Goal: Task Accomplishment & Management: Manage account settings

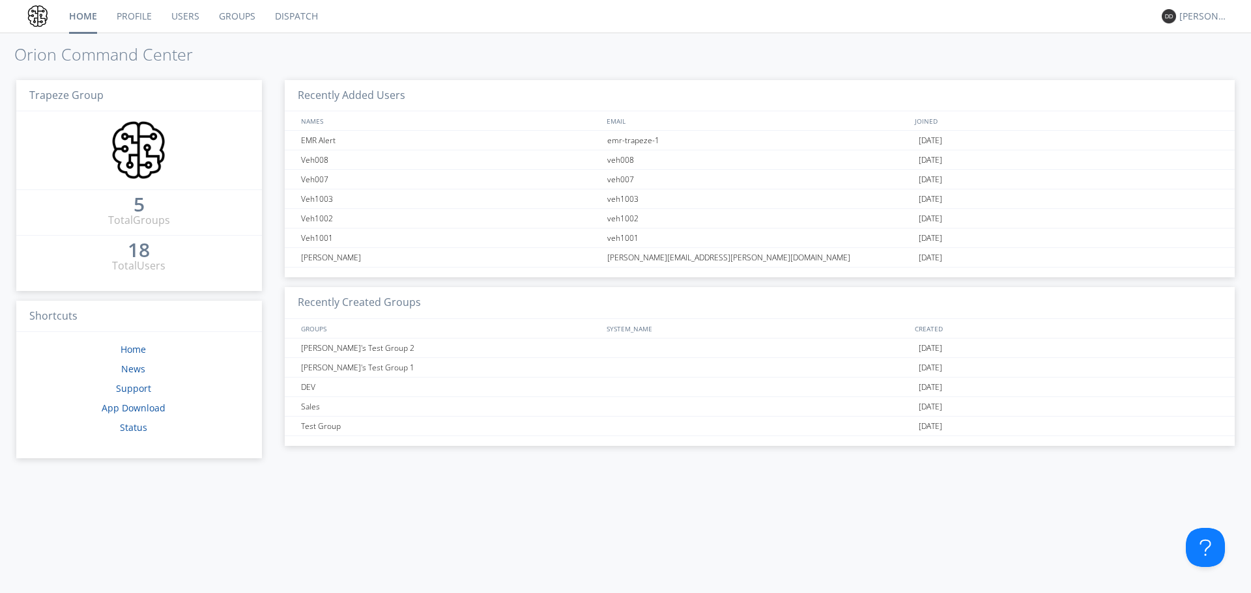
click at [197, 19] on link "Users" at bounding box center [186, 16] width 48 height 33
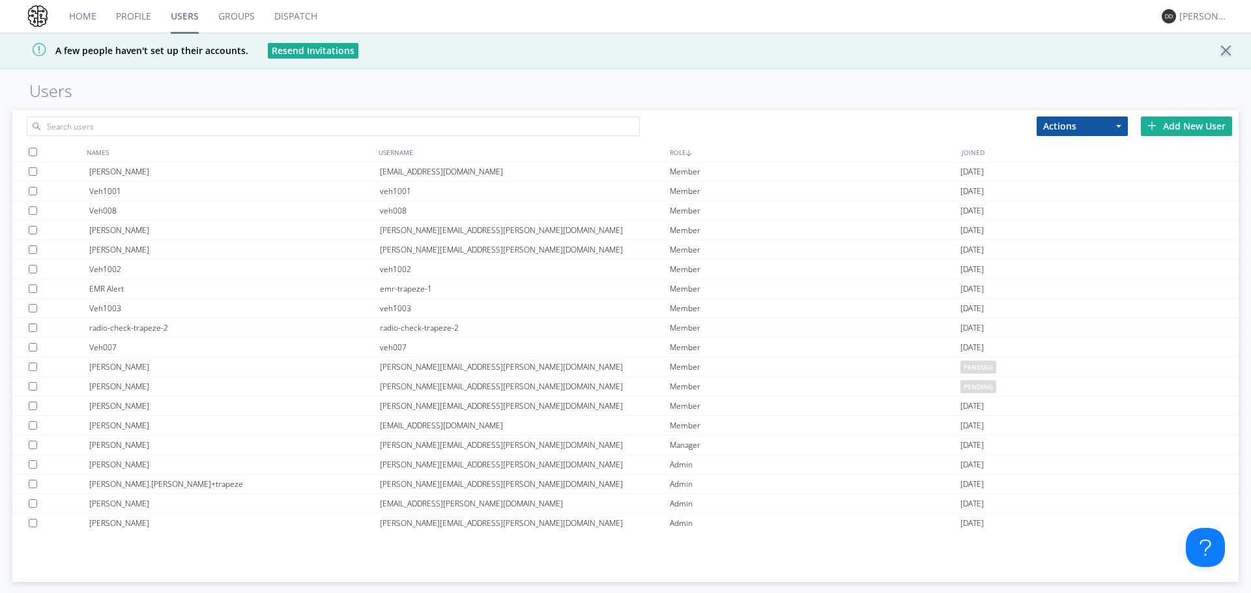
click at [139, 16] on link "Profile" at bounding box center [133, 16] width 55 height 33
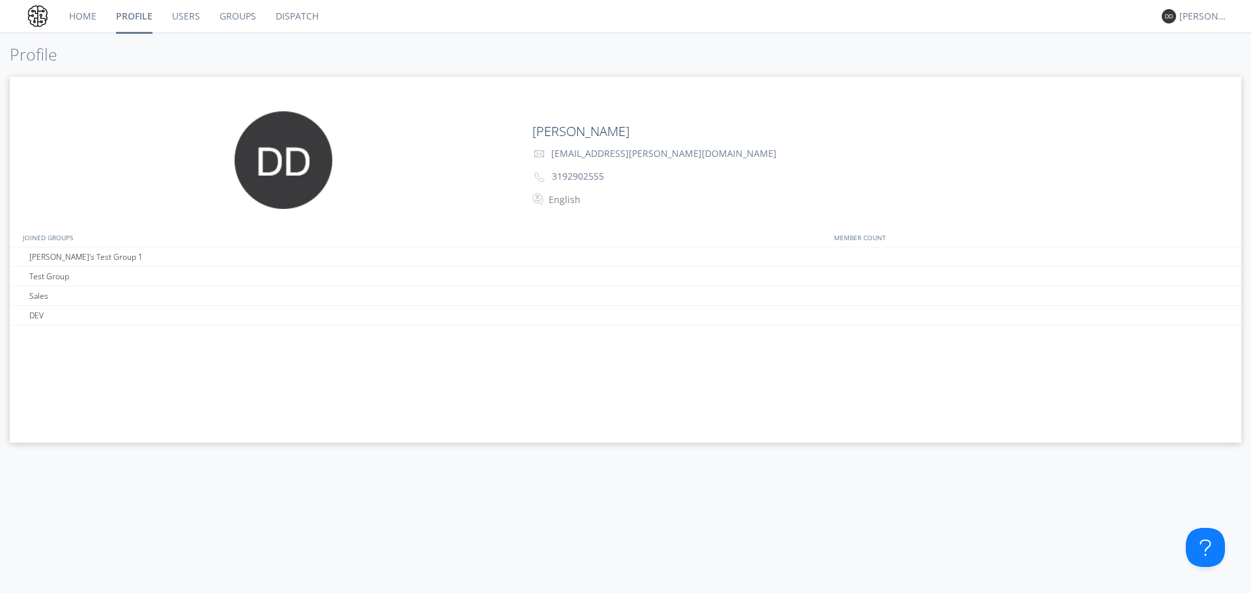
click at [87, 16] on link "Home" at bounding box center [82, 16] width 47 height 33
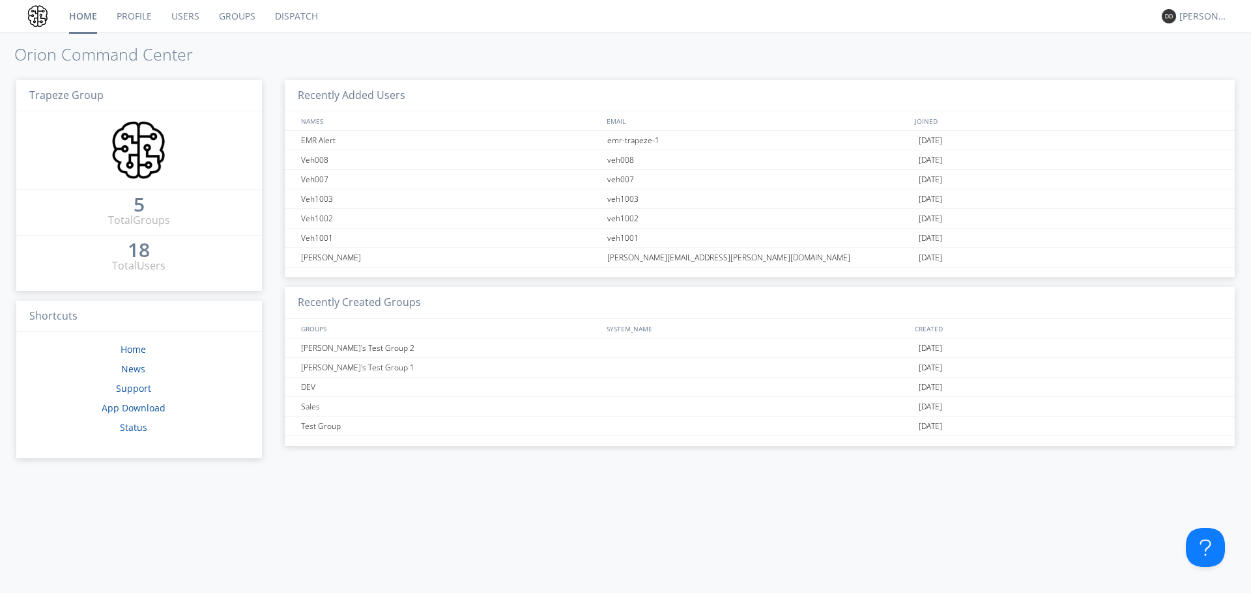
click at [246, 20] on link "Groups" at bounding box center [237, 16] width 56 height 33
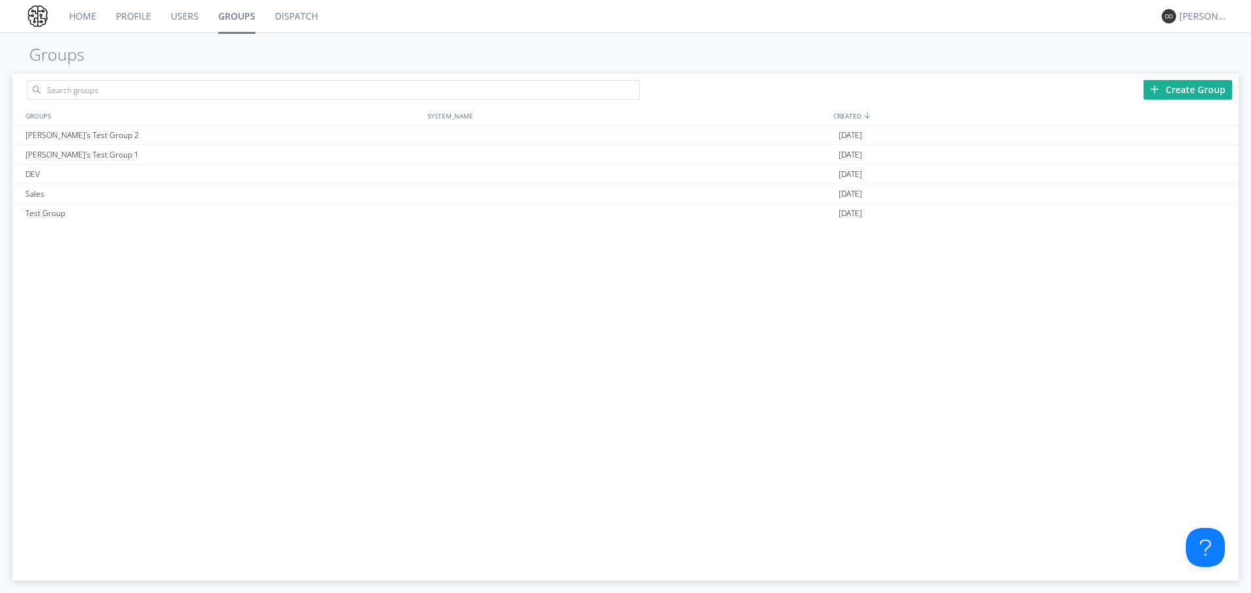
click at [192, 16] on link "Users" at bounding box center [185, 16] width 48 height 33
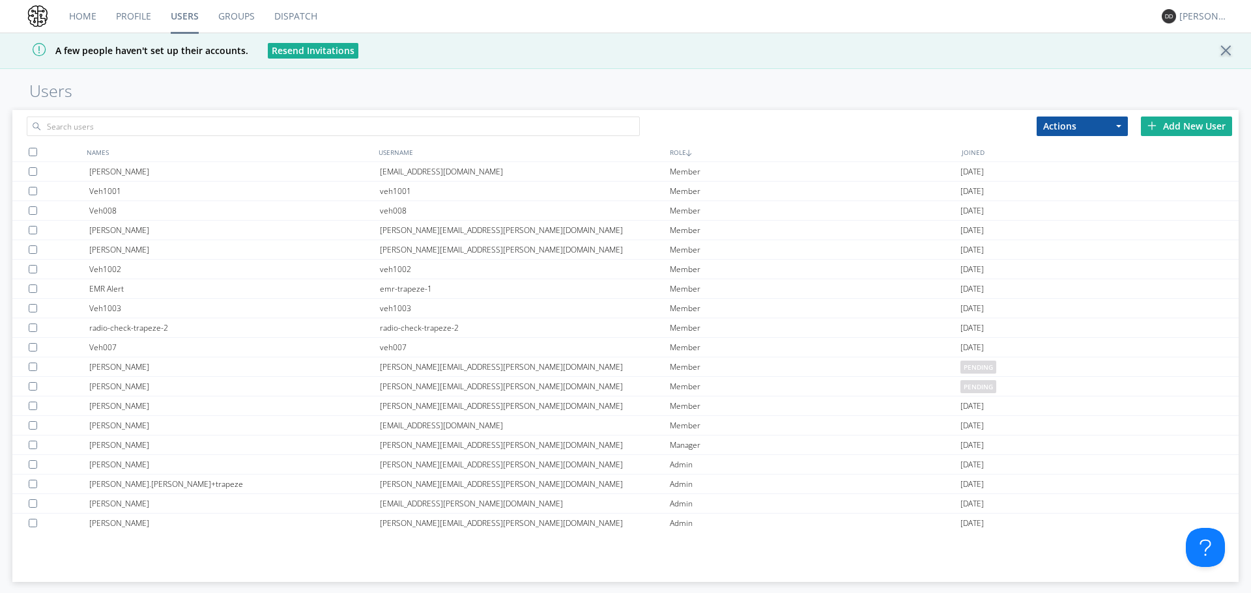
click at [1172, 126] on div "Add New User" at bounding box center [1186, 127] width 91 height 20
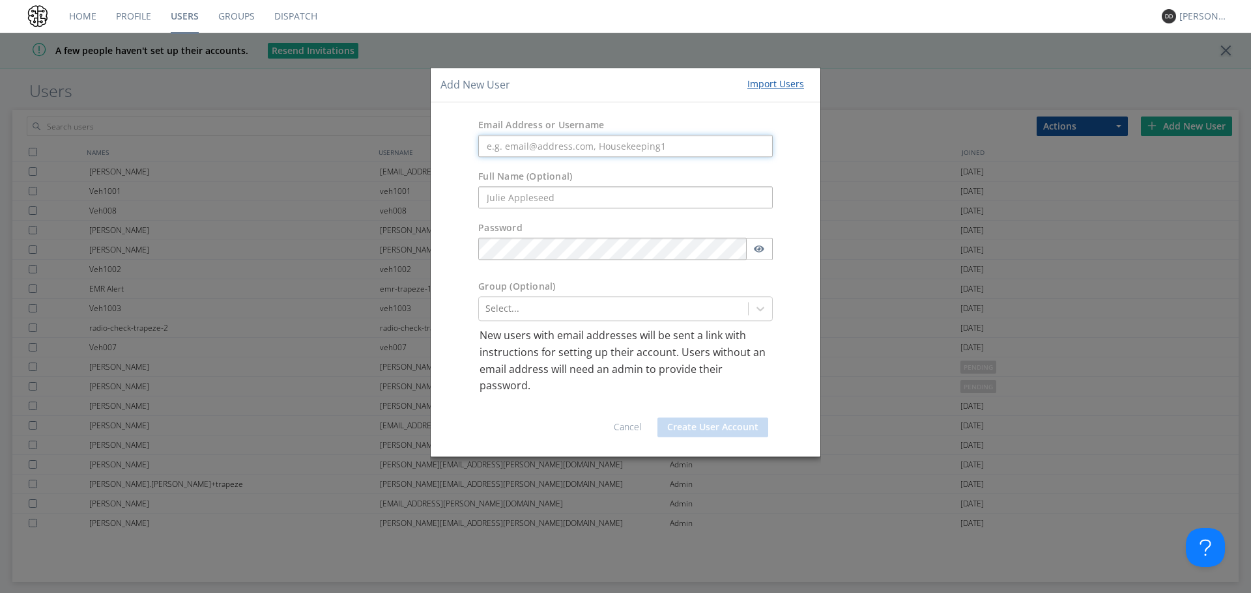
click at [591, 143] on input "text" at bounding box center [625, 146] width 294 height 22
paste input "[PERSON_NAME][DOMAIN_NAME][EMAIL_ADDRESS][PERSON_NAME][DOMAIN_NAME]"
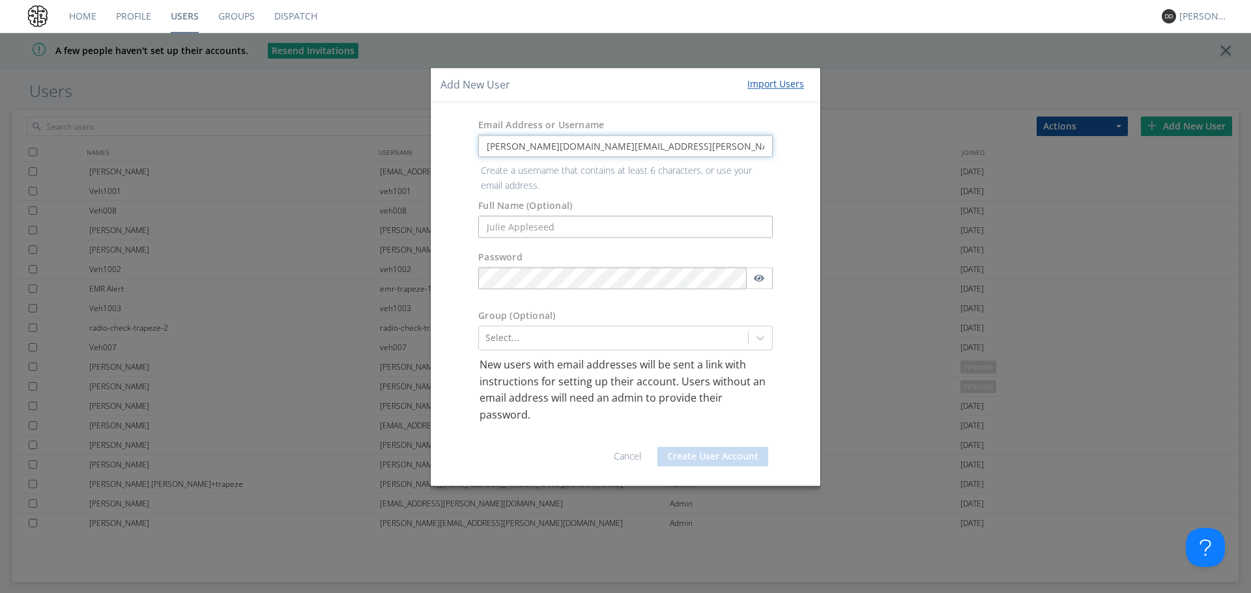
type input "[PERSON_NAME][DOMAIN_NAME][EMAIL_ADDRESS][PERSON_NAME][DOMAIN_NAME]"
click at [510, 229] on form "Email Address or Username [PERSON_NAME][DOMAIN_NAME][EMAIL_ADDRESS][PERSON_NAME…" at bounding box center [625, 294] width 370 height 363
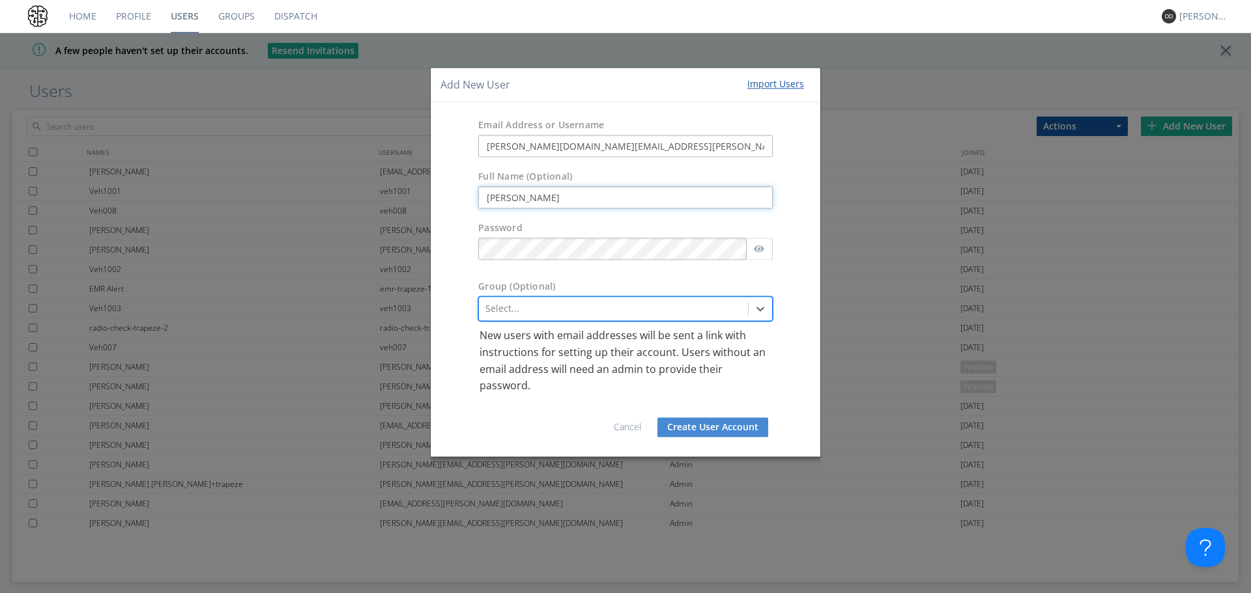
click at [530, 204] on input "[PERSON_NAME]" at bounding box center [625, 198] width 294 height 22
type input "[PERSON_NAME]"
click at [758, 304] on icon at bounding box center [760, 309] width 13 height 13
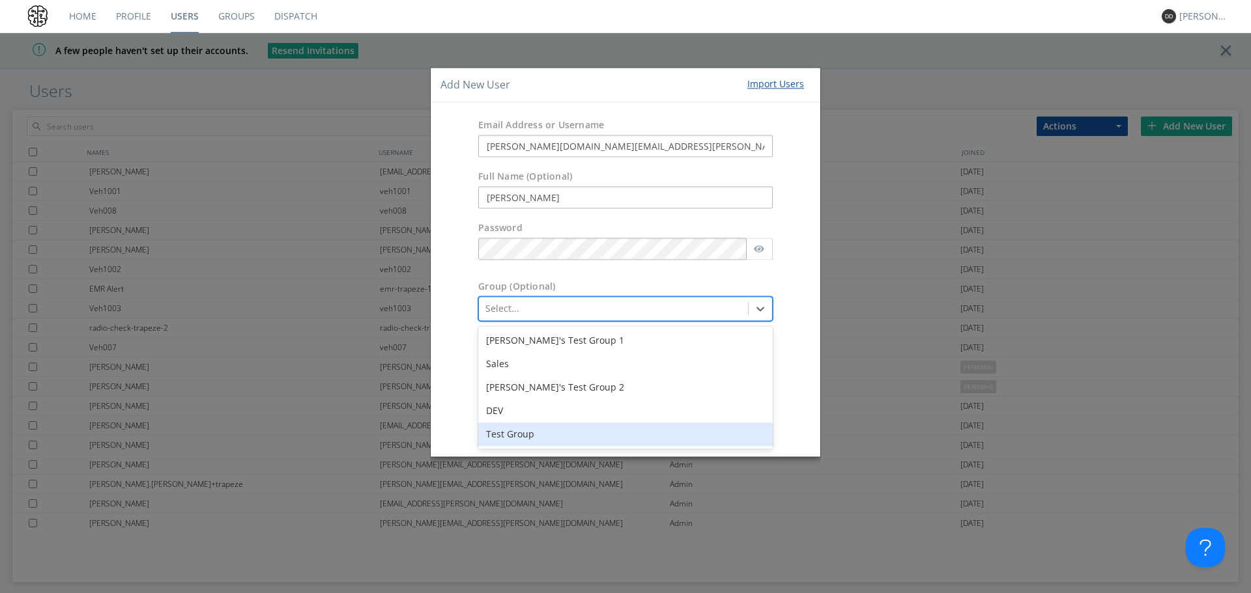
click at [545, 428] on div "Test Group" at bounding box center [625, 434] width 294 height 23
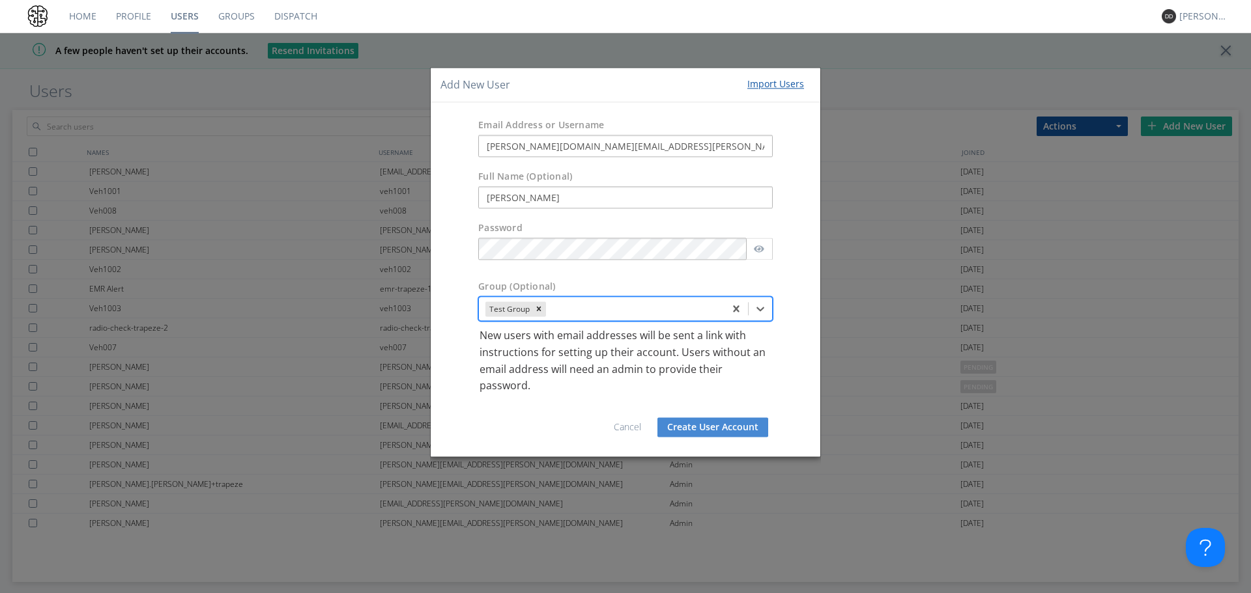
click at [724, 437] on div "Cancel Create User Account" at bounding box center [625, 421] width 370 height 52
click at [726, 426] on button "Create User Account" at bounding box center [712, 428] width 111 height 20
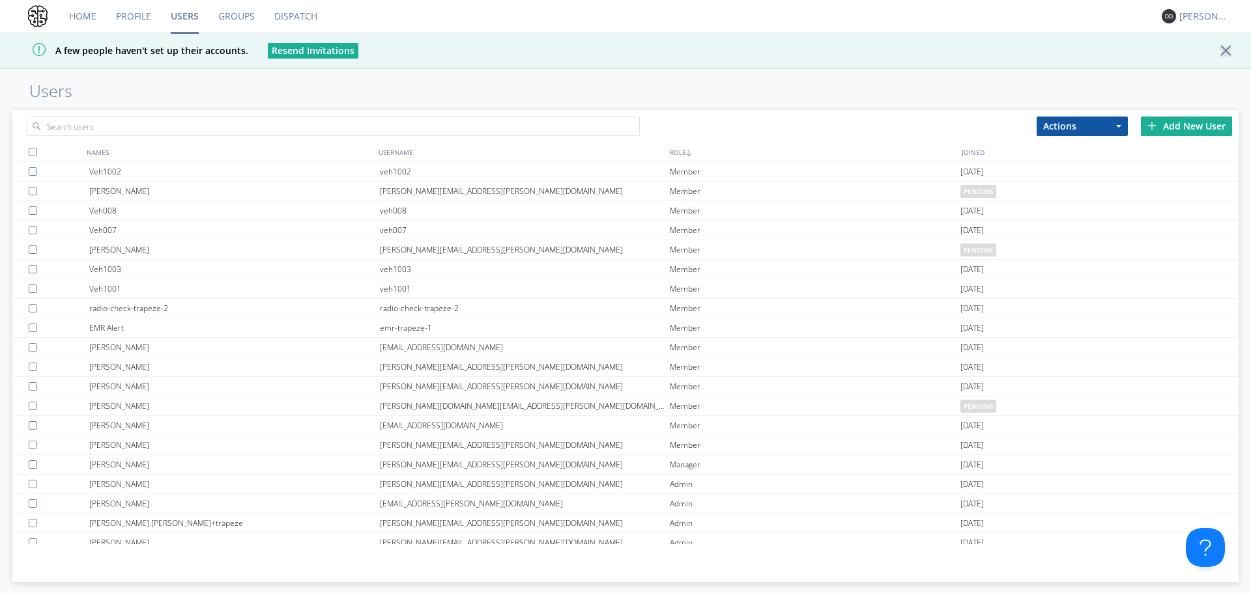
click at [1230, 50] on div at bounding box center [1229, 50] width 23 height 13
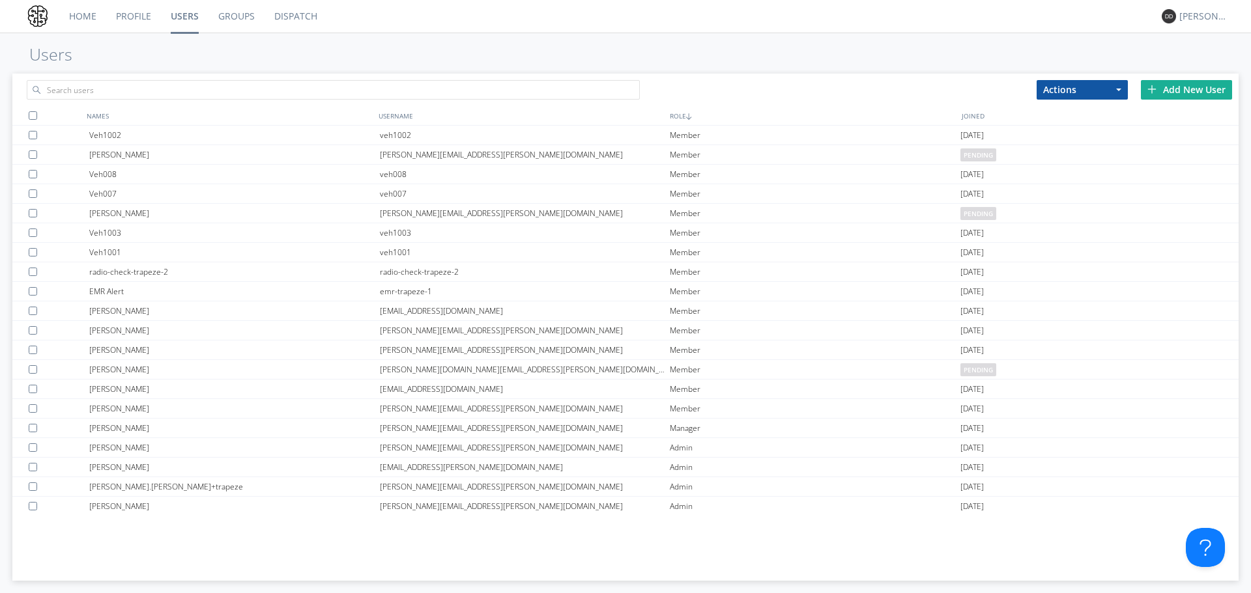
click at [1105, 90] on button "Actions" at bounding box center [1081, 90] width 91 height 20
click at [369, 50] on h1 "Users" at bounding box center [625, 55] width 1251 height 18
drag, startPoint x: 987, startPoint y: 48, endPoint x: 1189, endPoint y: 63, distance: 201.8
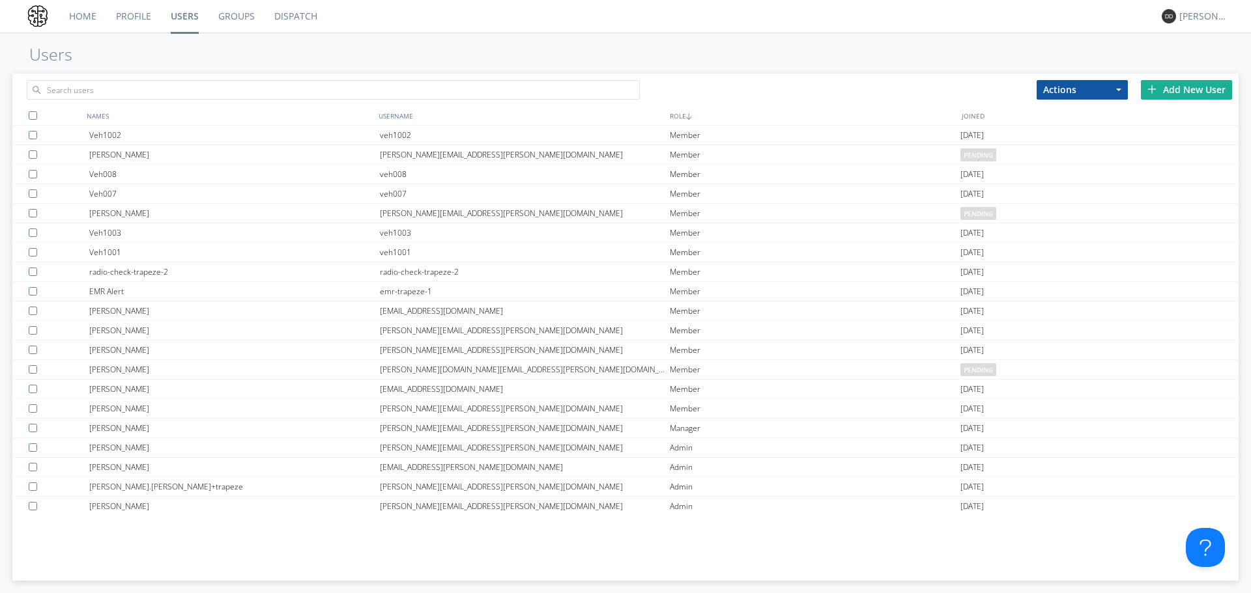
click at [1008, 44] on div "Home Profile Users Groups Dispatch [PERSON_NAME] Users Actions Add to Group Del…" at bounding box center [625, 296] width 1251 height 593
click at [1177, 91] on div "Add New User" at bounding box center [1186, 90] width 91 height 20
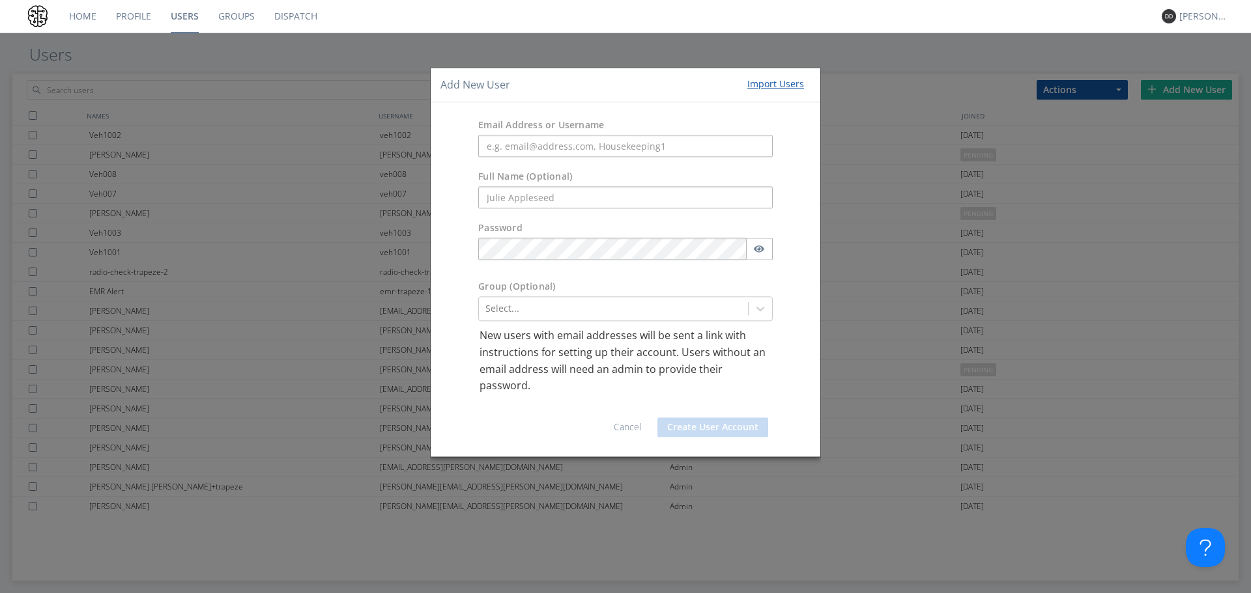
click at [787, 81] on div "Import Users" at bounding box center [775, 84] width 57 height 13
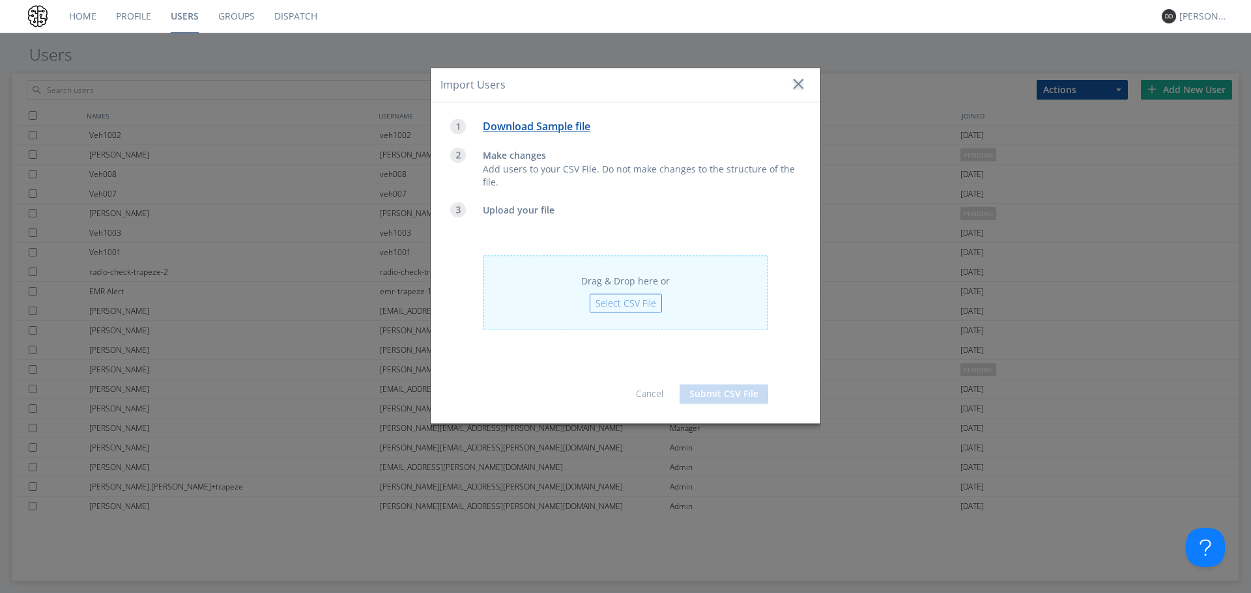
click at [800, 82] on div at bounding box center [797, 84] width 13 height 13
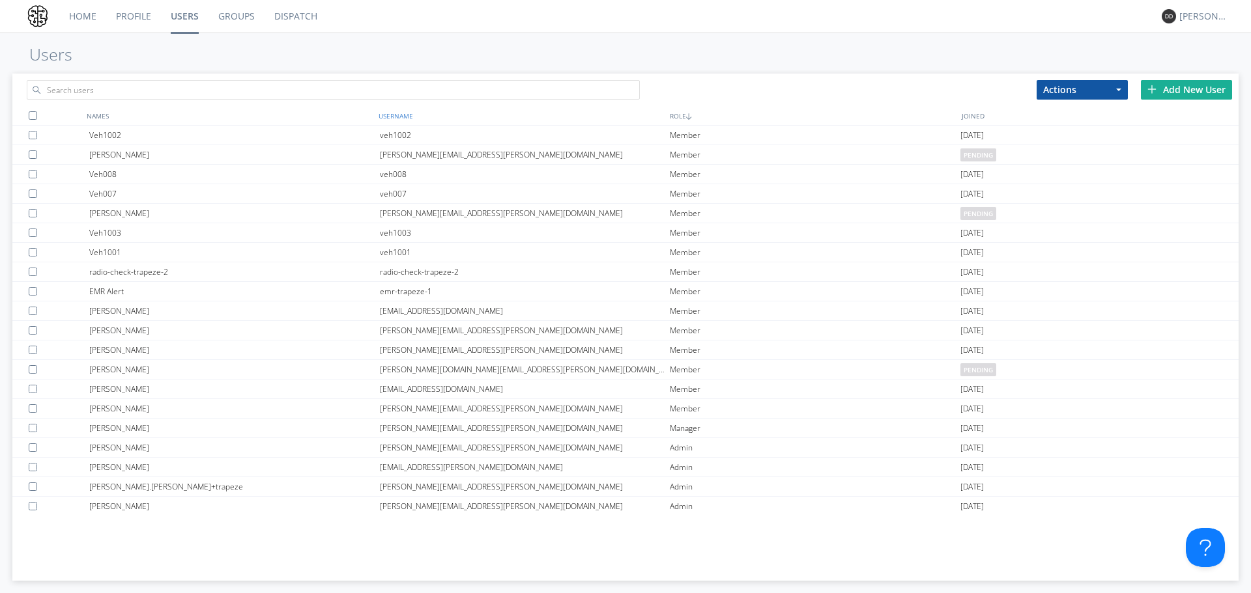
click at [394, 120] on div "USERNAME" at bounding box center [521, 115] width 292 height 19
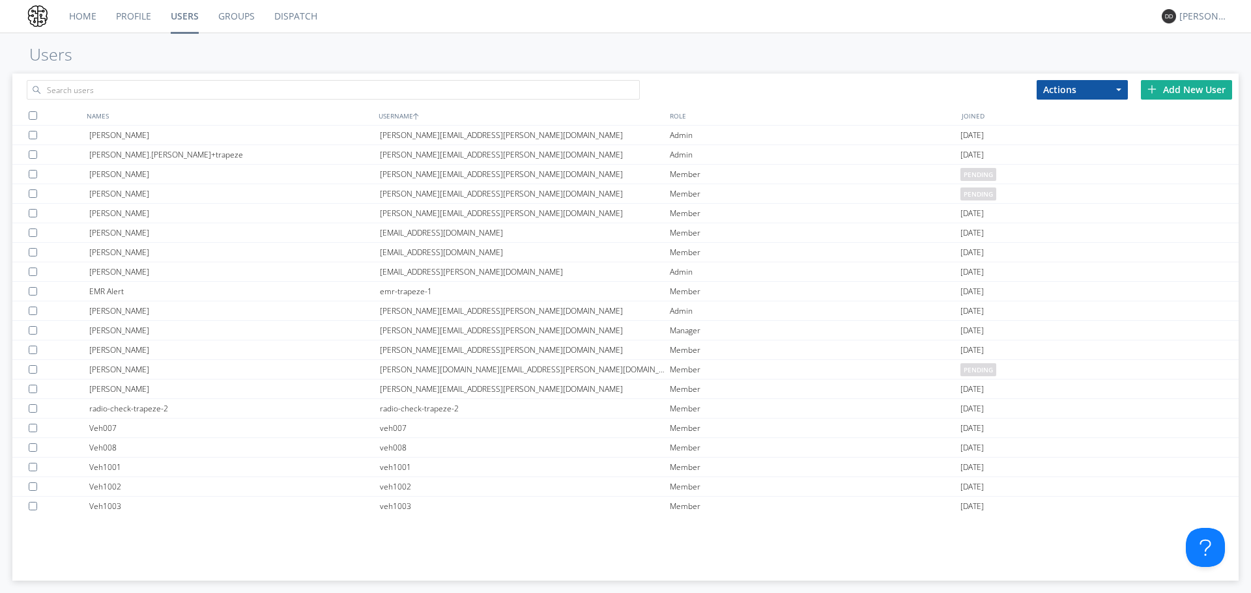
click at [242, 21] on link "Groups" at bounding box center [236, 16] width 56 height 33
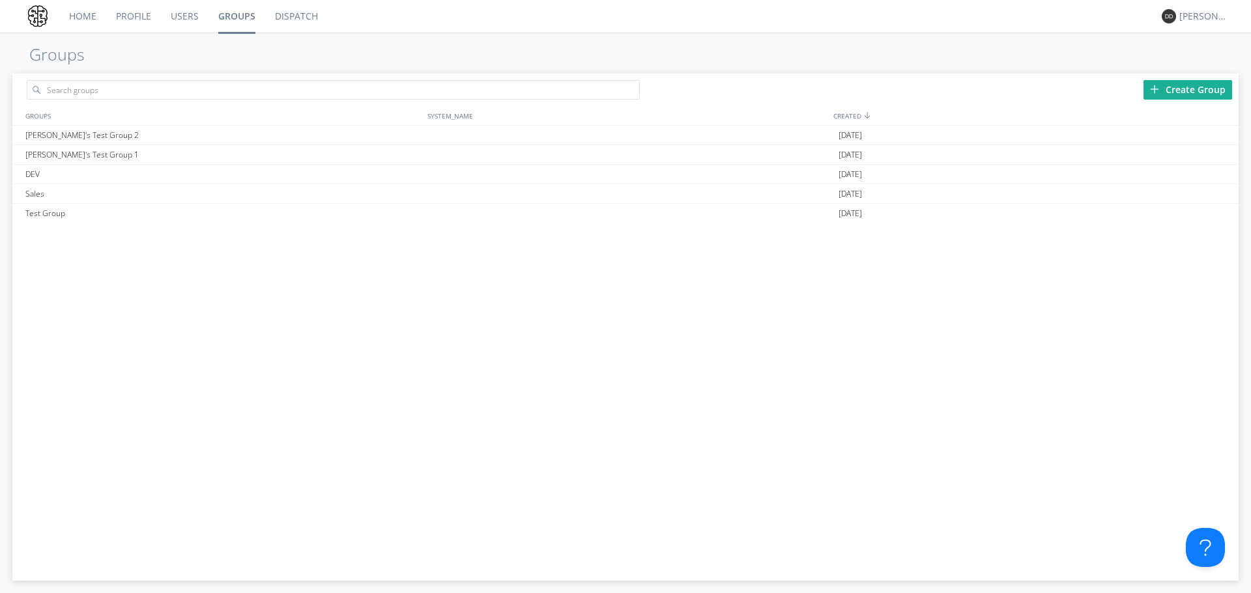
click at [182, 8] on link "Users" at bounding box center [185, 16] width 48 height 33
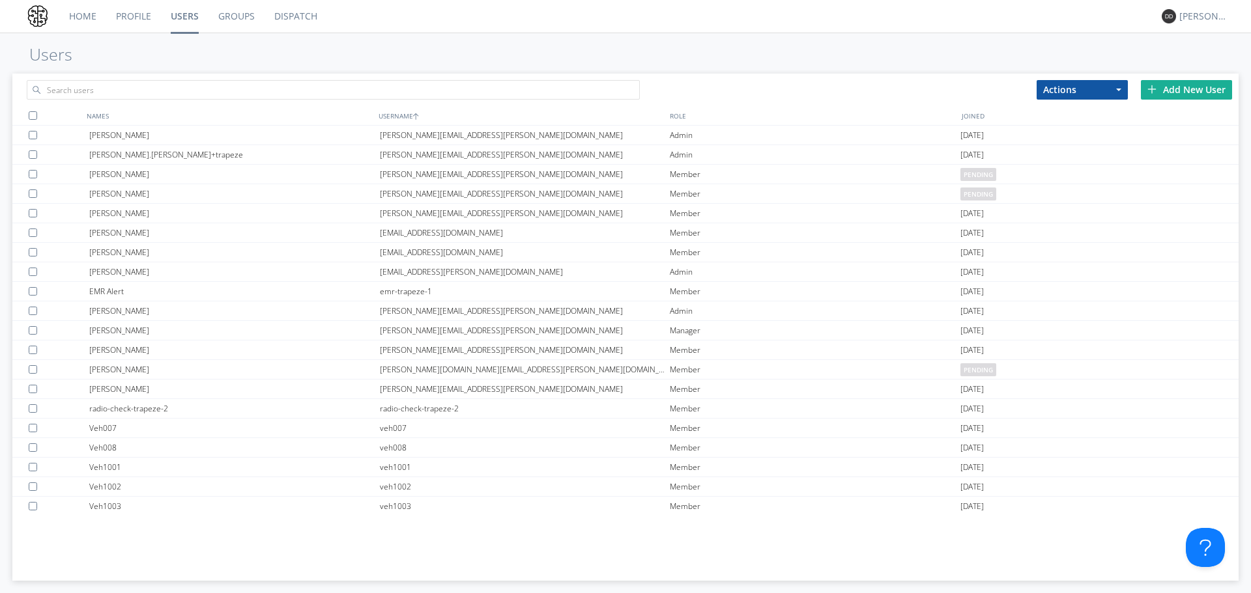
click at [265, 19] on link "Dispatch" at bounding box center [295, 16] width 63 height 33
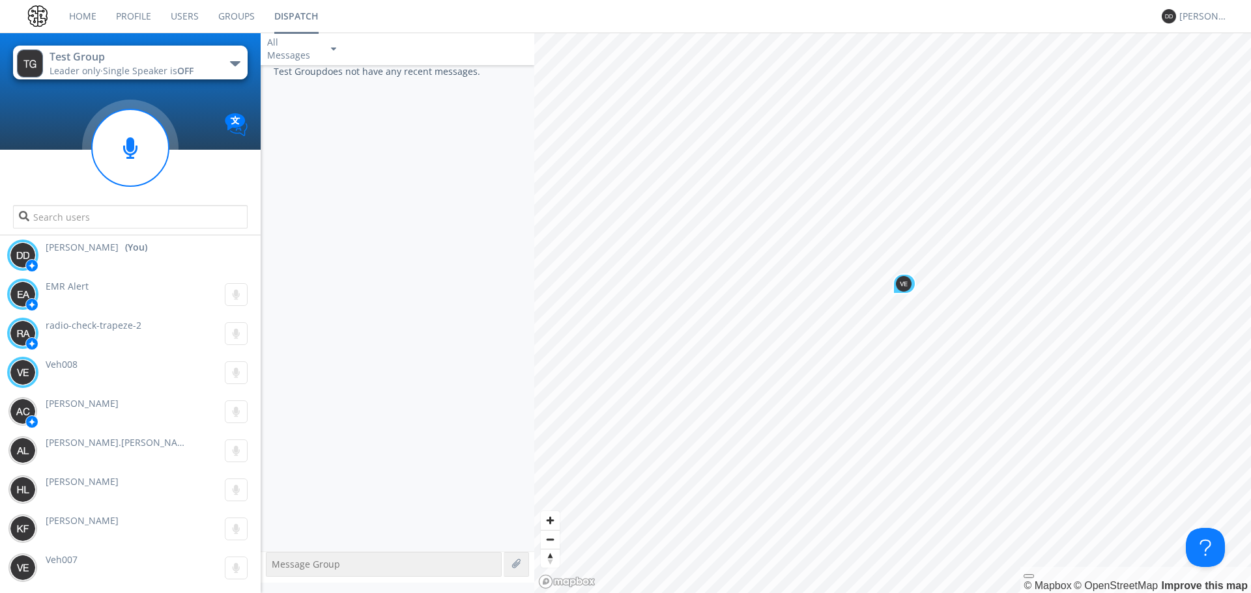
click at [224, 14] on link "Groups" at bounding box center [236, 16] width 56 height 33
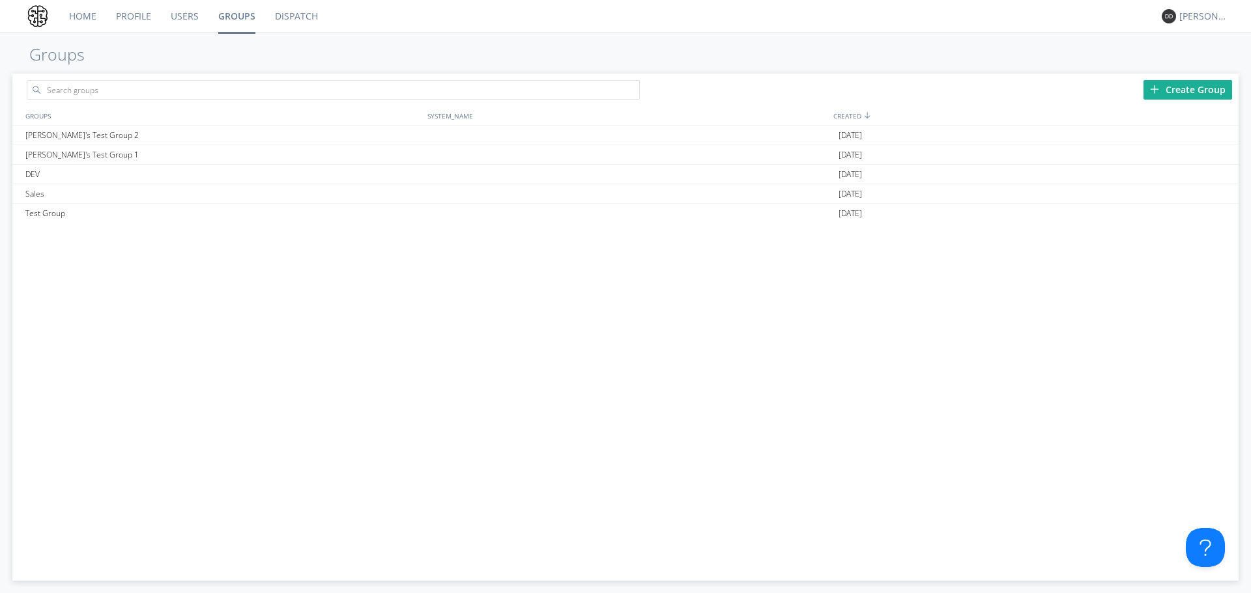
click at [308, 15] on link "Dispatch" at bounding box center [296, 16] width 63 height 33
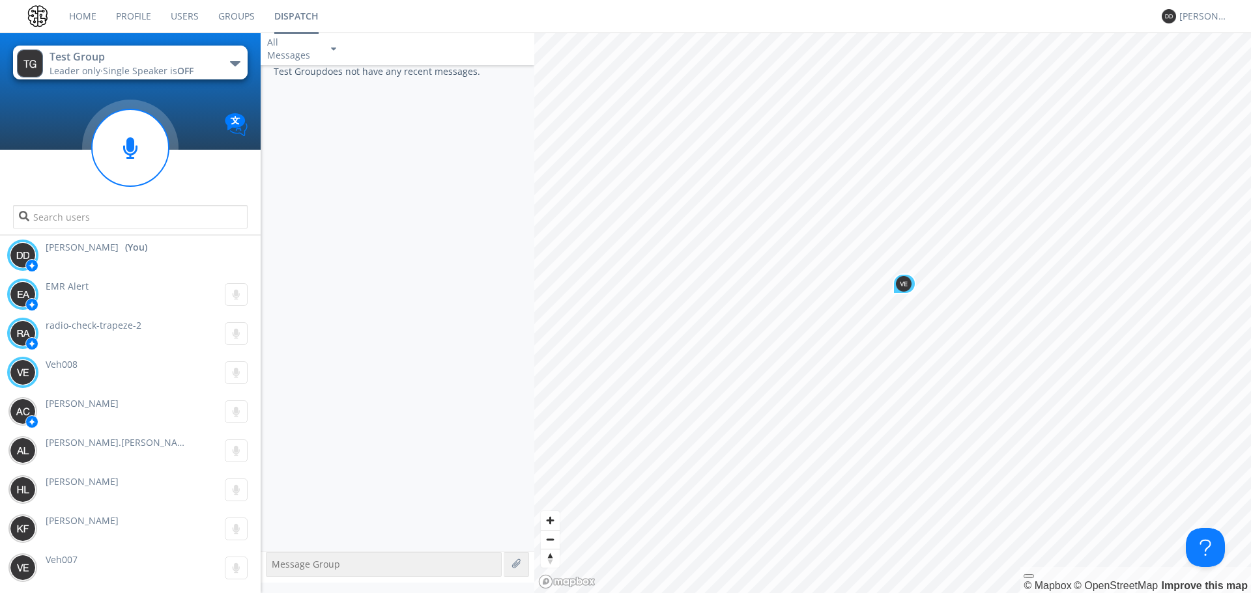
click at [236, 61] on div "button" at bounding box center [235, 63] width 10 height 5
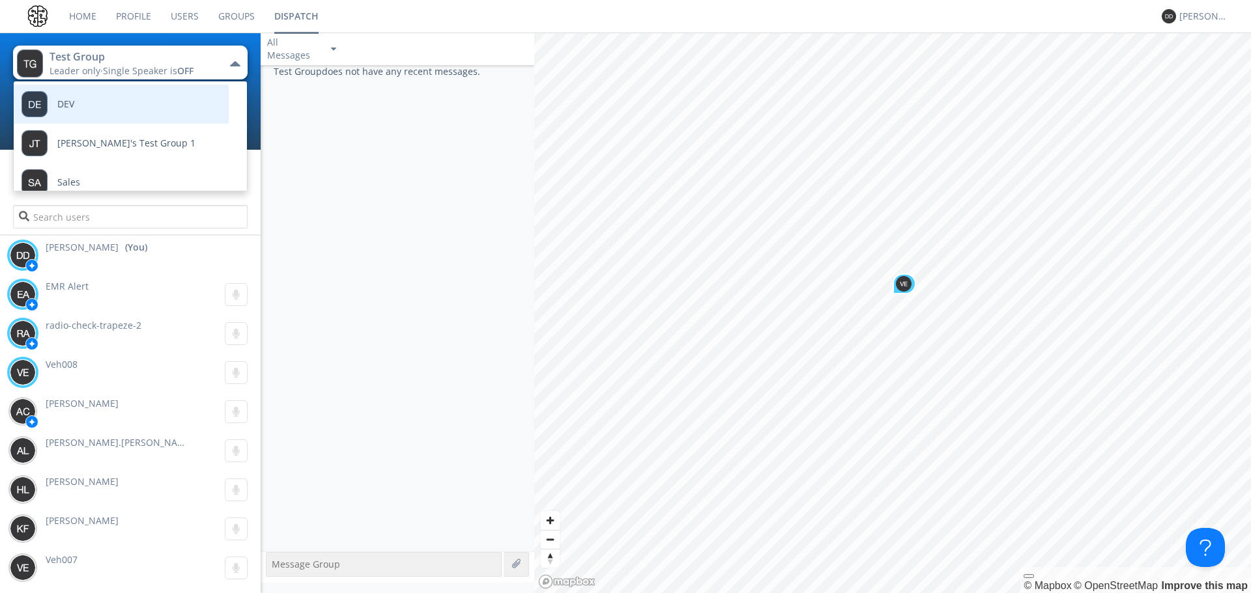
scroll to position [53, 0]
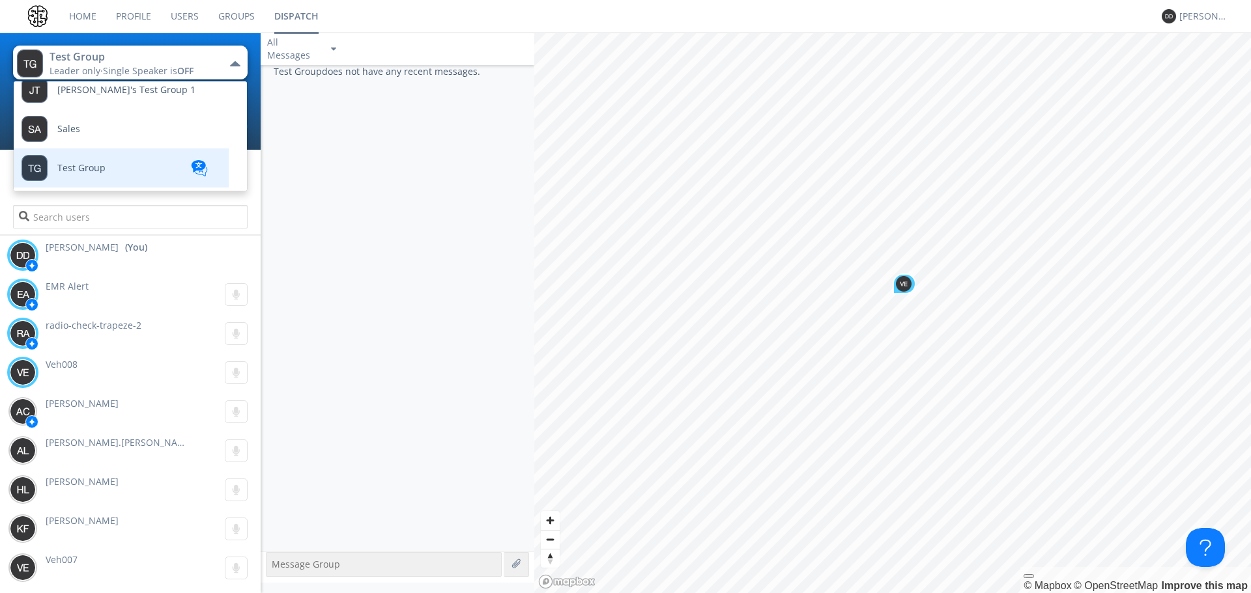
click at [104, 167] on span "Test Group" at bounding box center [81, 168] width 48 height 10
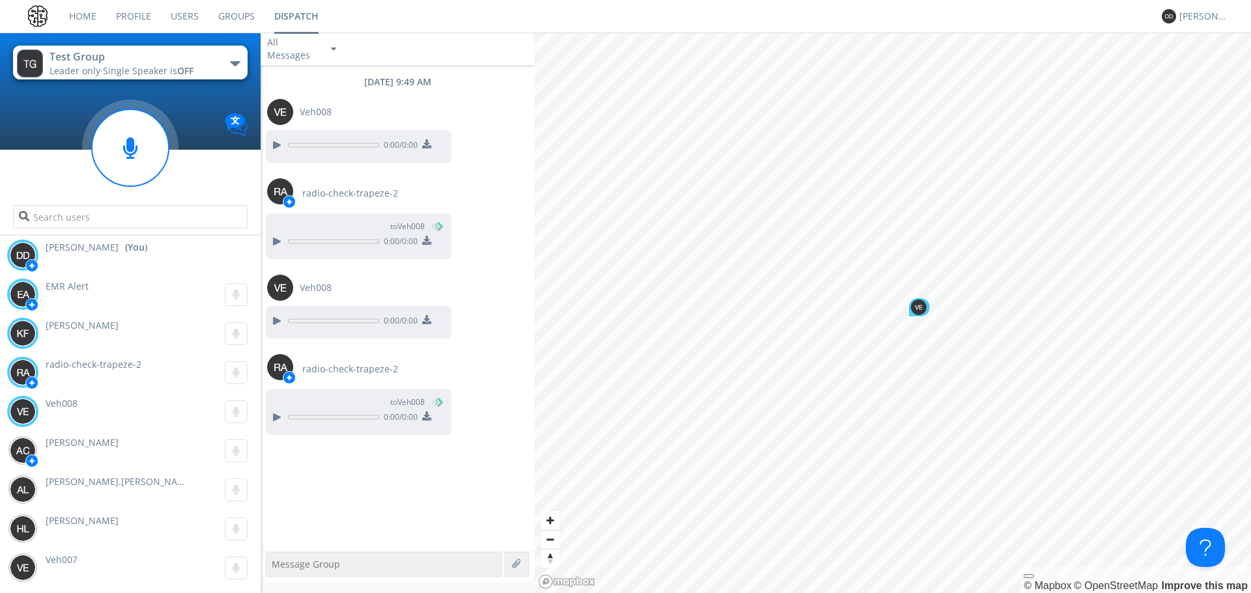
click at [179, 13] on link "Users" at bounding box center [185, 16] width 48 height 33
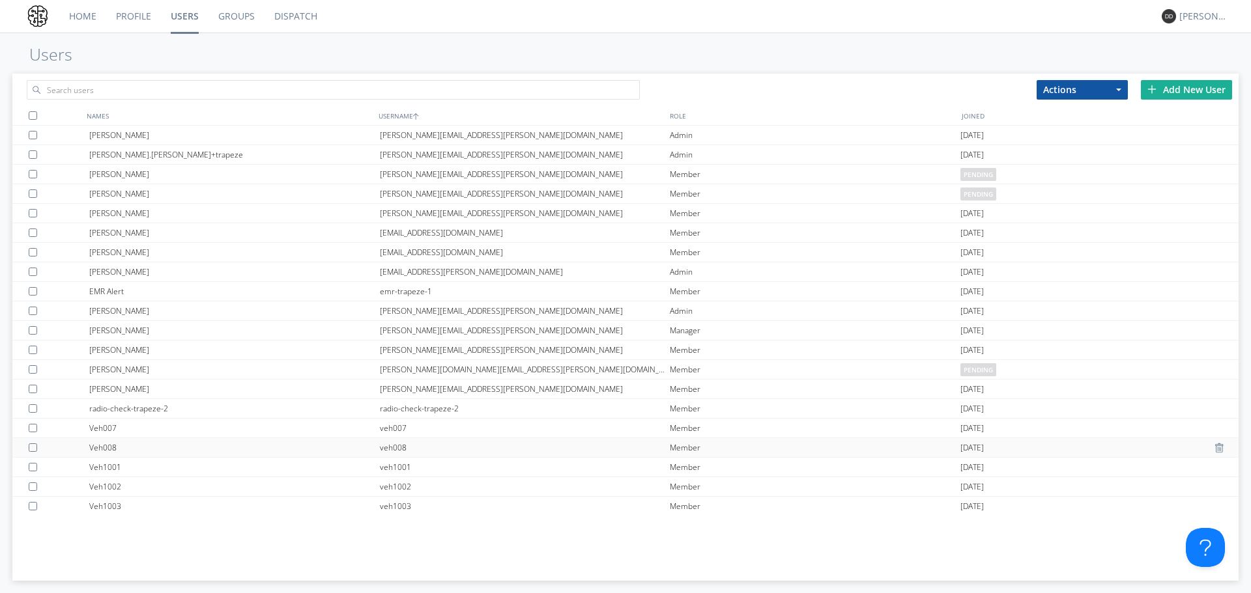
click at [134, 446] on div "Veh008" at bounding box center [234, 447] width 291 height 19
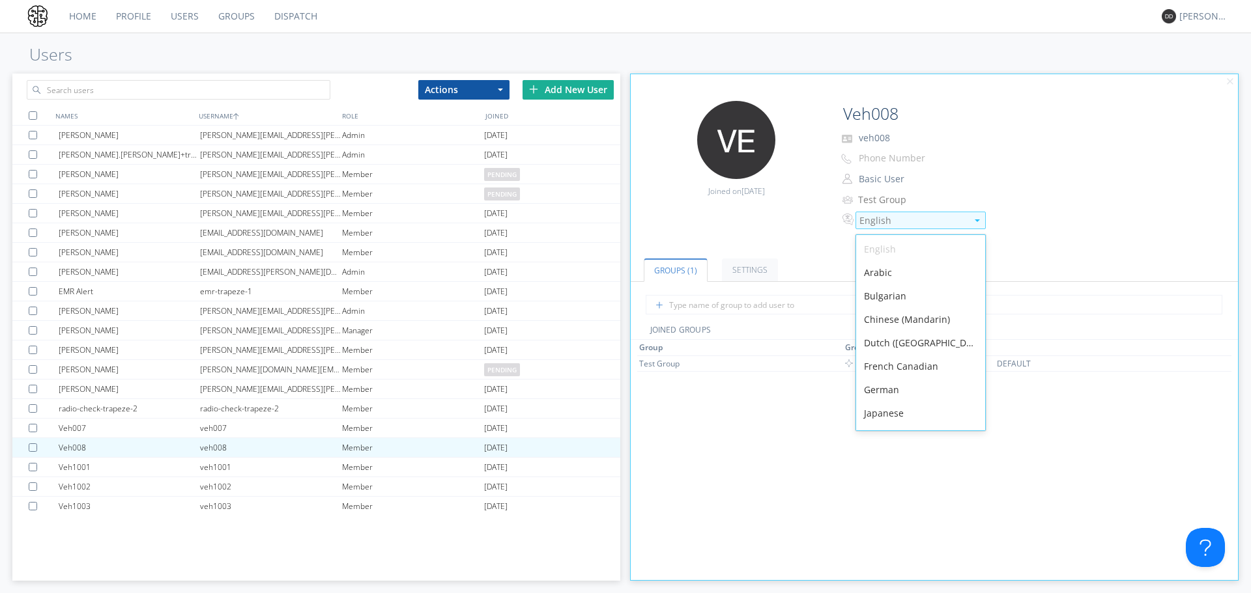
click at [874, 220] on div "English" at bounding box center [912, 220] width 107 height 13
click at [891, 397] on div "Spanish" at bounding box center [920, 392] width 129 height 23
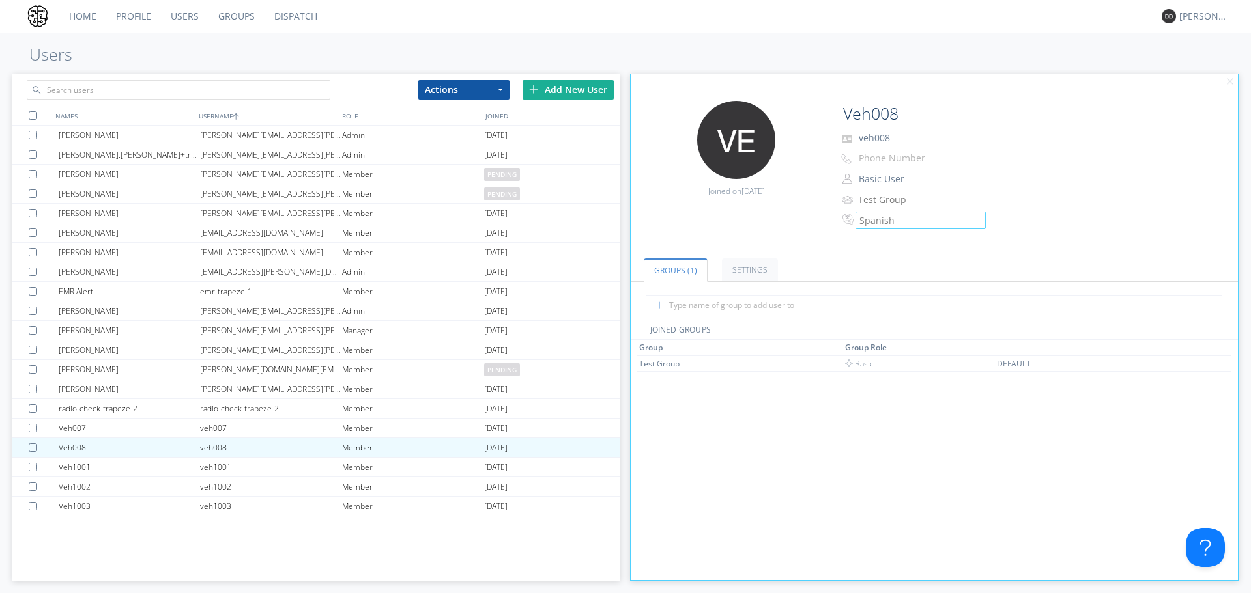
click at [283, 18] on link "Dispatch" at bounding box center [295, 16] width 63 height 33
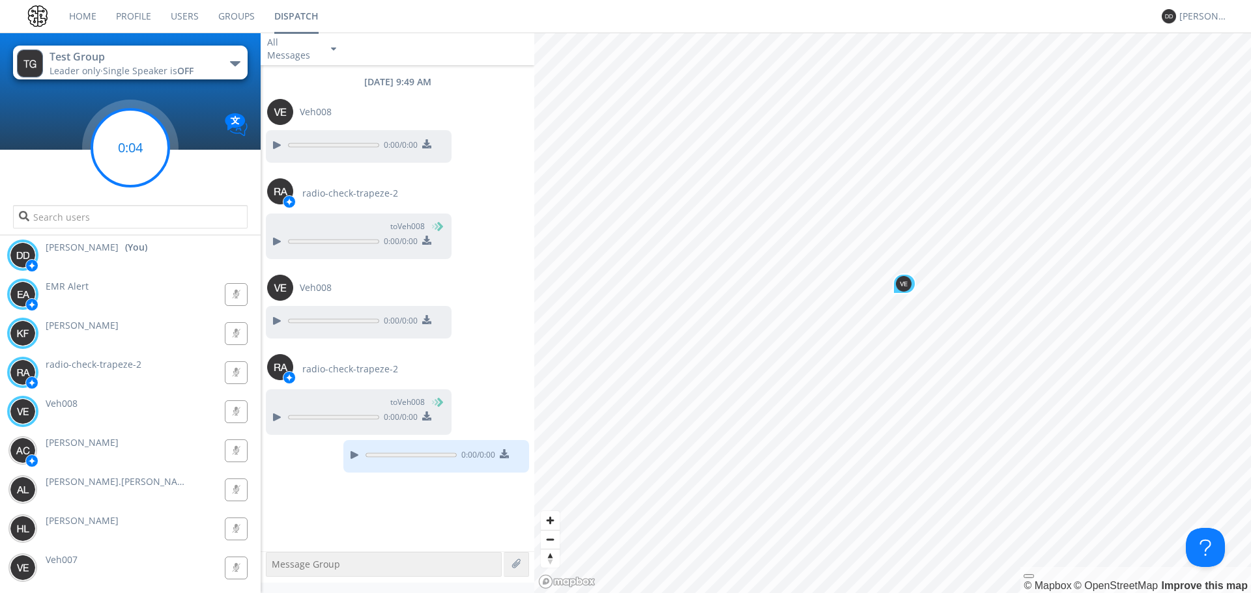
click at [122, 134] on circle at bounding box center [130, 147] width 77 height 77
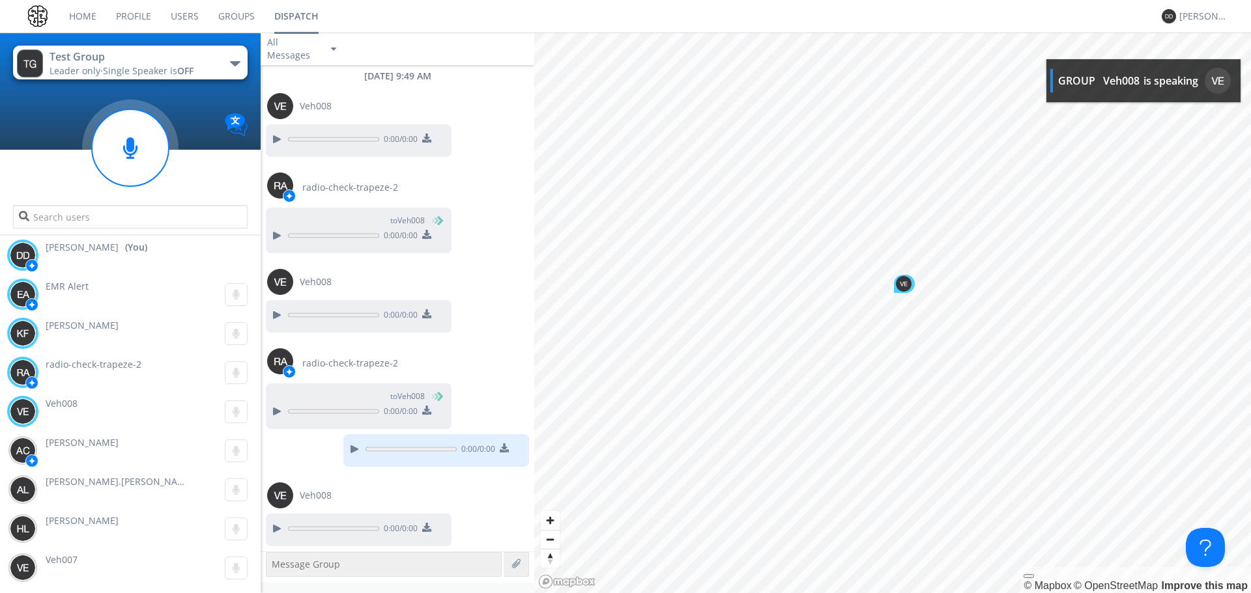
scroll to position [44, 0]
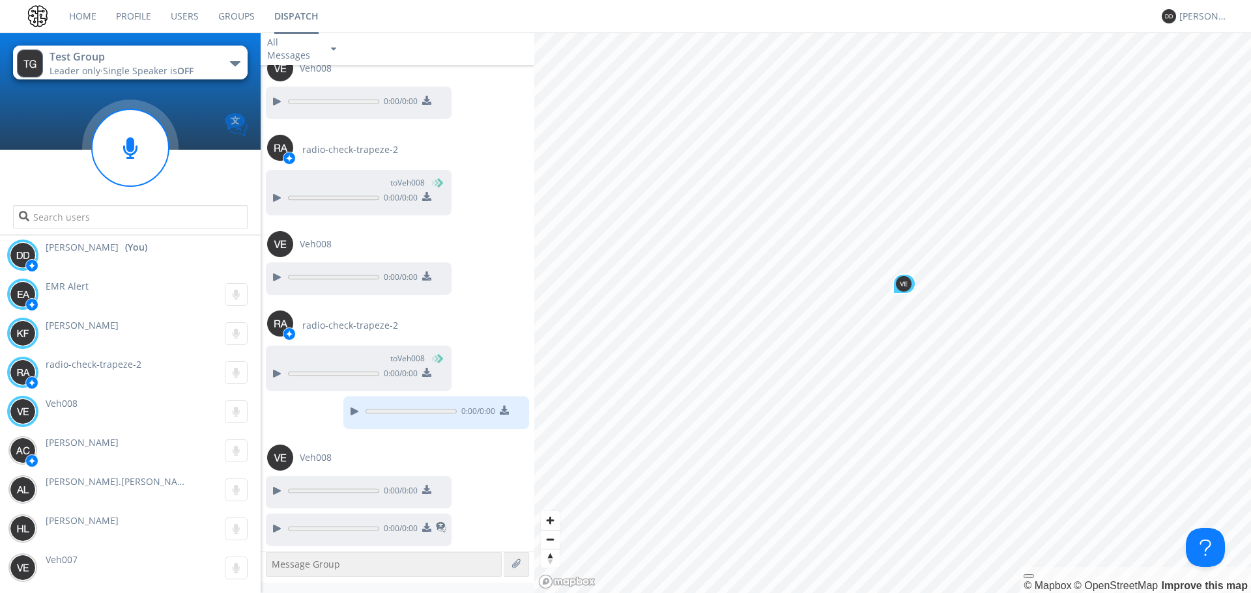
click at [238, 122] on img at bounding box center [236, 124] width 23 height 23
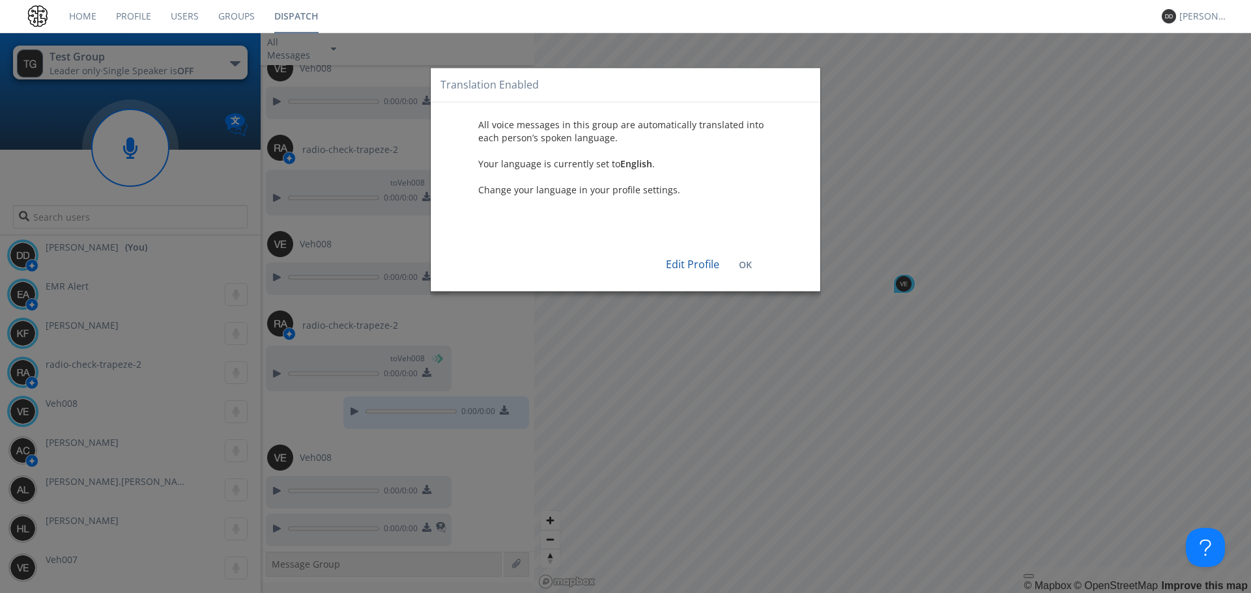
click at [737, 266] on div "Edit Profile OK" at bounding box center [625, 259] width 370 height 46
click at [747, 261] on b "OK" at bounding box center [745, 265] width 13 height 12
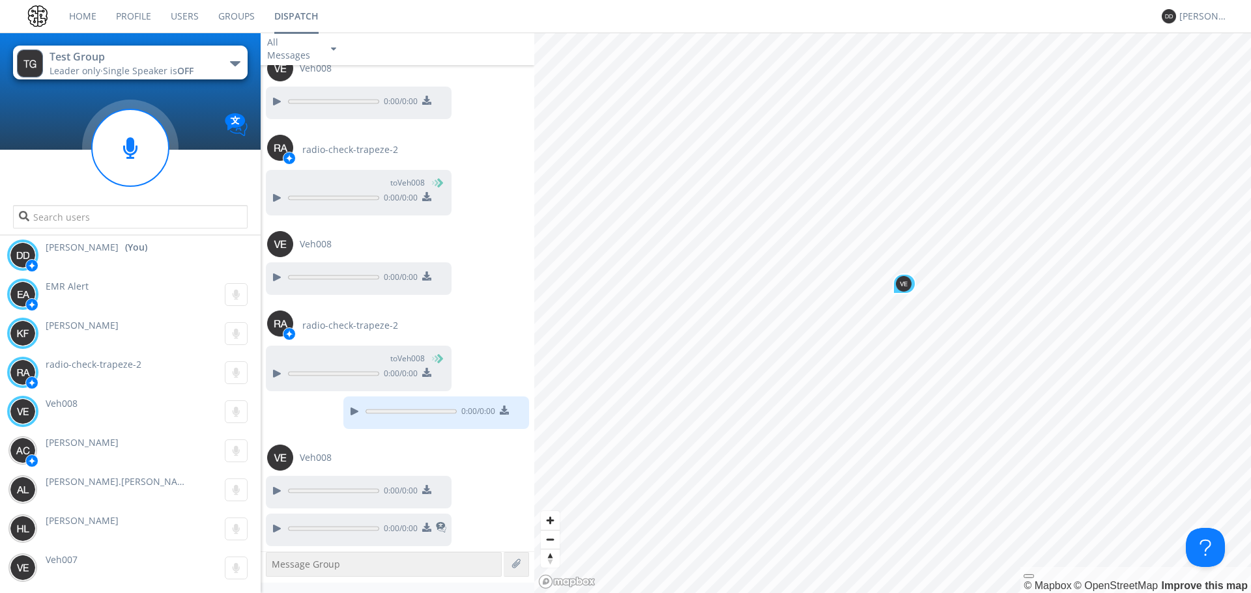
click at [192, 16] on link "Users" at bounding box center [185, 16] width 48 height 33
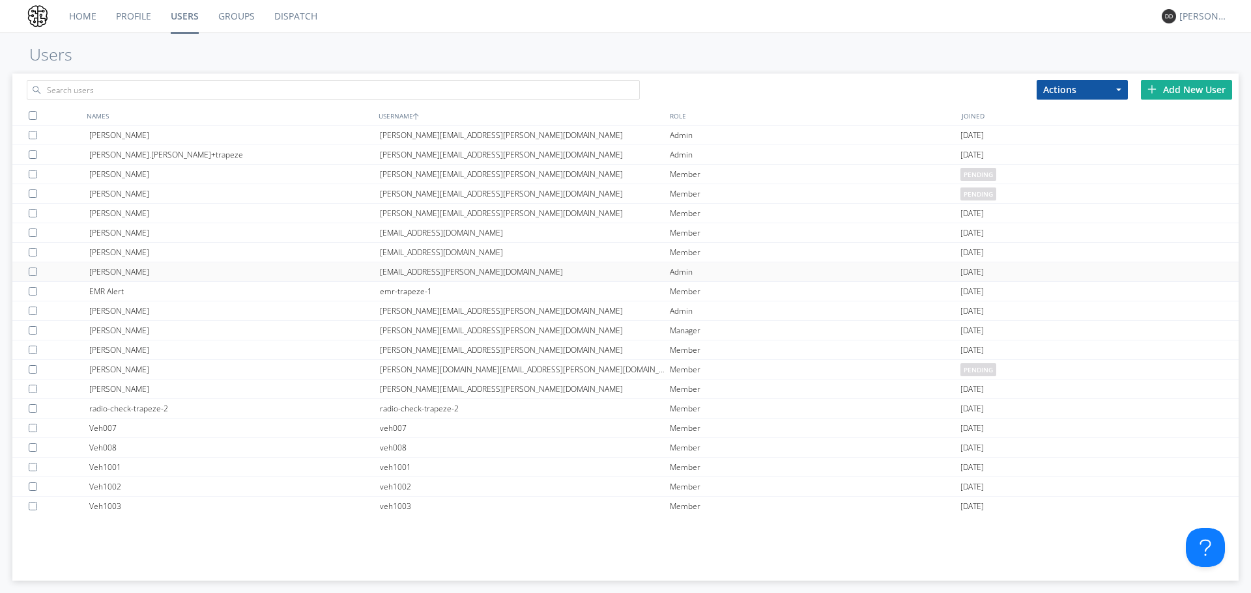
click at [121, 273] on div "[PERSON_NAME]" at bounding box center [234, 271] width 291 height 19
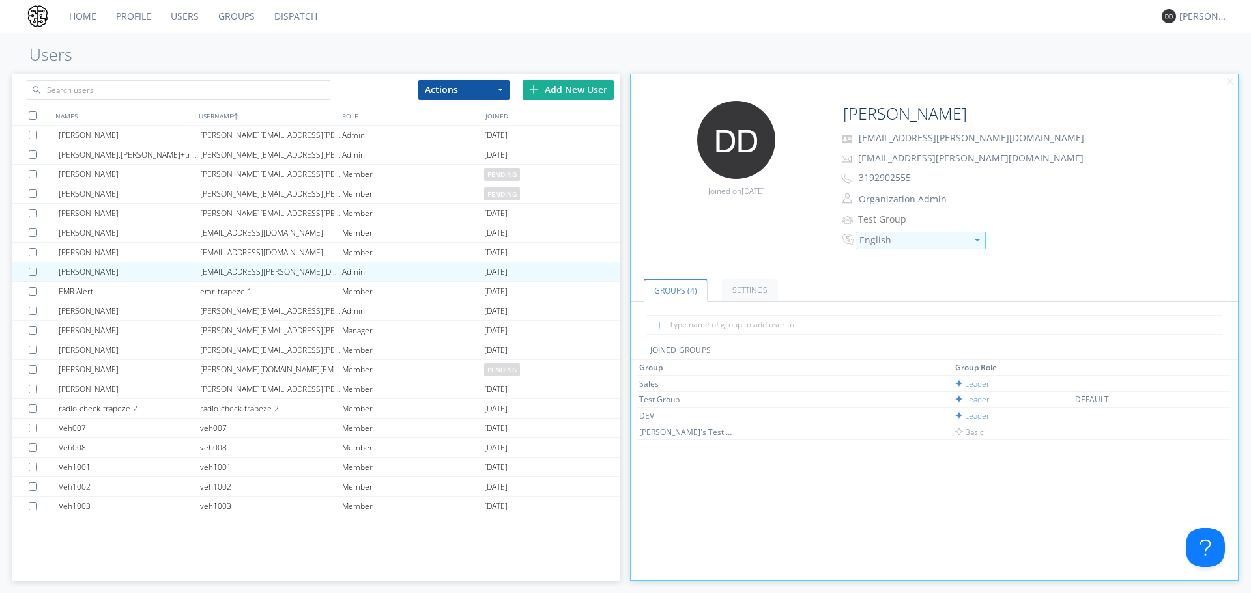
click at [887, 239] on div "English" at bounding box center [912, 240] width 107 height 13
click at [1051, 199] on div "Organization Admin Organization Admin Manager Basic User" at bounding box center [1035, 199] width 386 height 18
click at [296, 8] on link "Dispatch" at bounding box center [295, 16] width 63 height 33
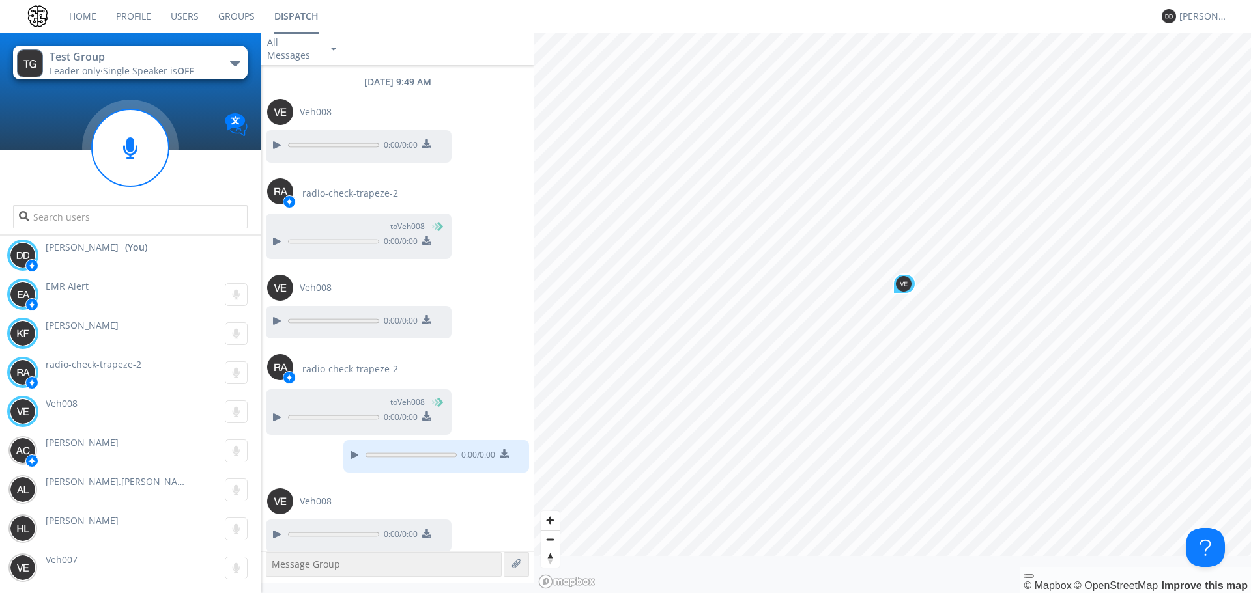
scroll to position [44, 0]
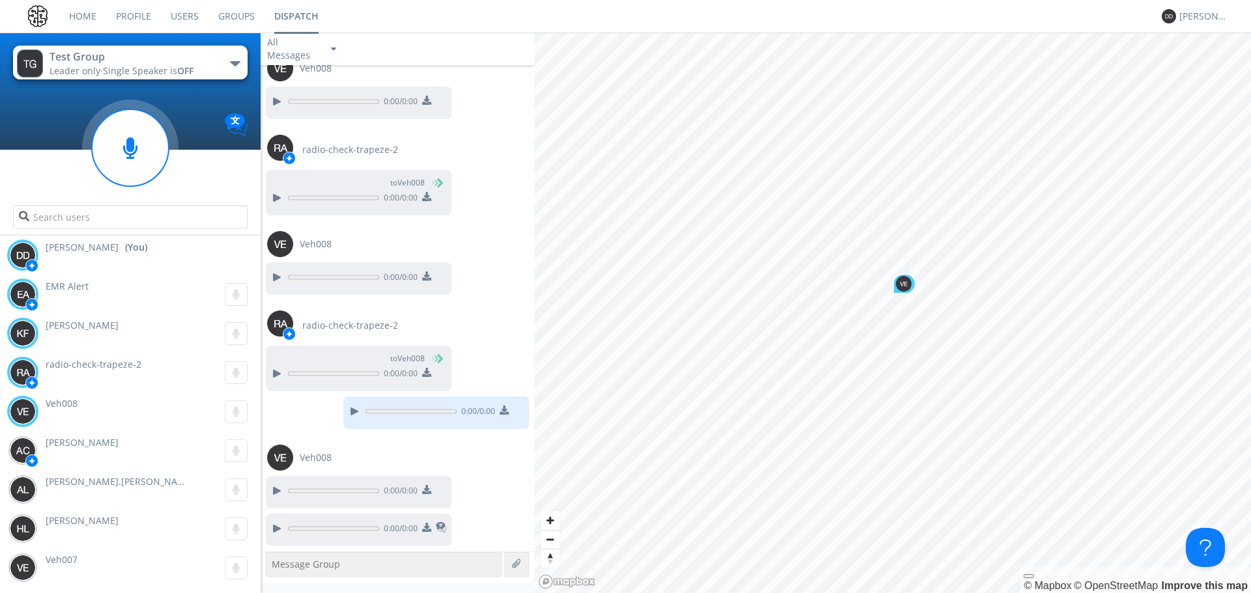
click at [401, 570] on textarea at bounding box center [384, 564] width 236 height 25
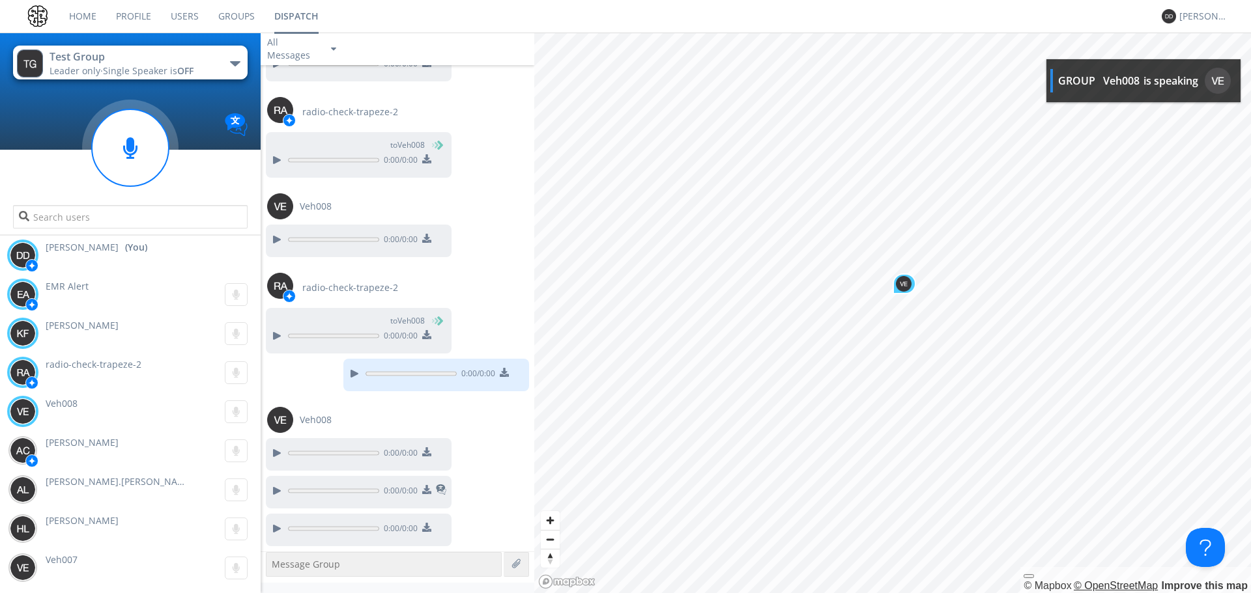
scroll to position [119, 0]
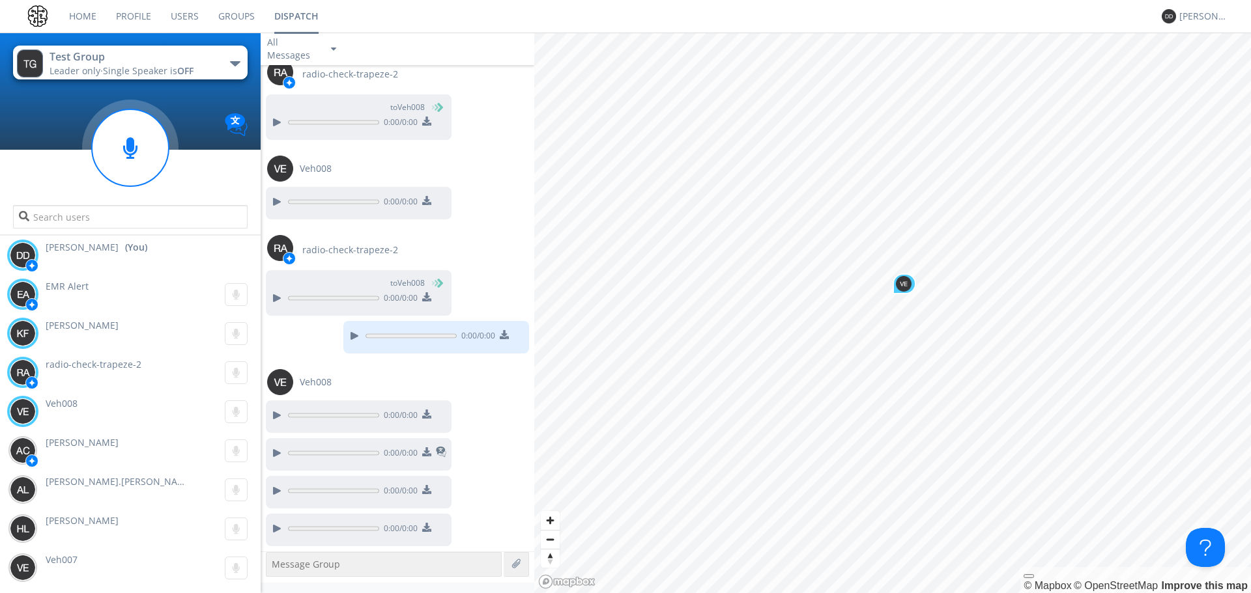
click at [190, 14] on link "Users" at bounding box center [185, 16] width 48 height 33
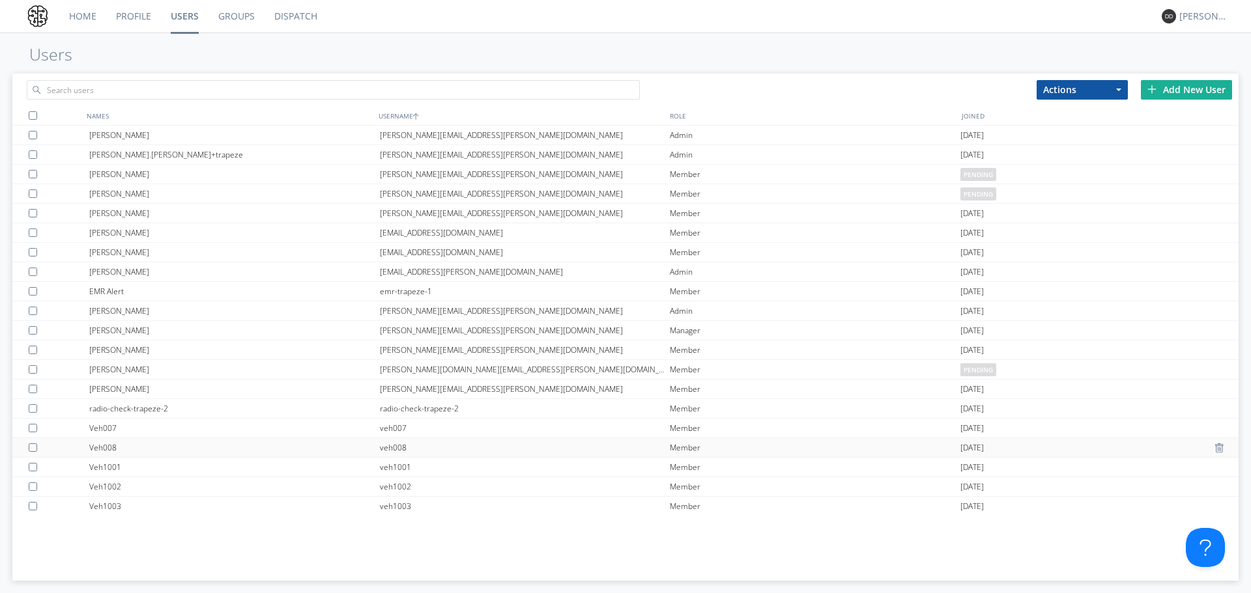
click at [172, 444] on div "Veh008" at bounding box center [234, 447] width 291 height 19
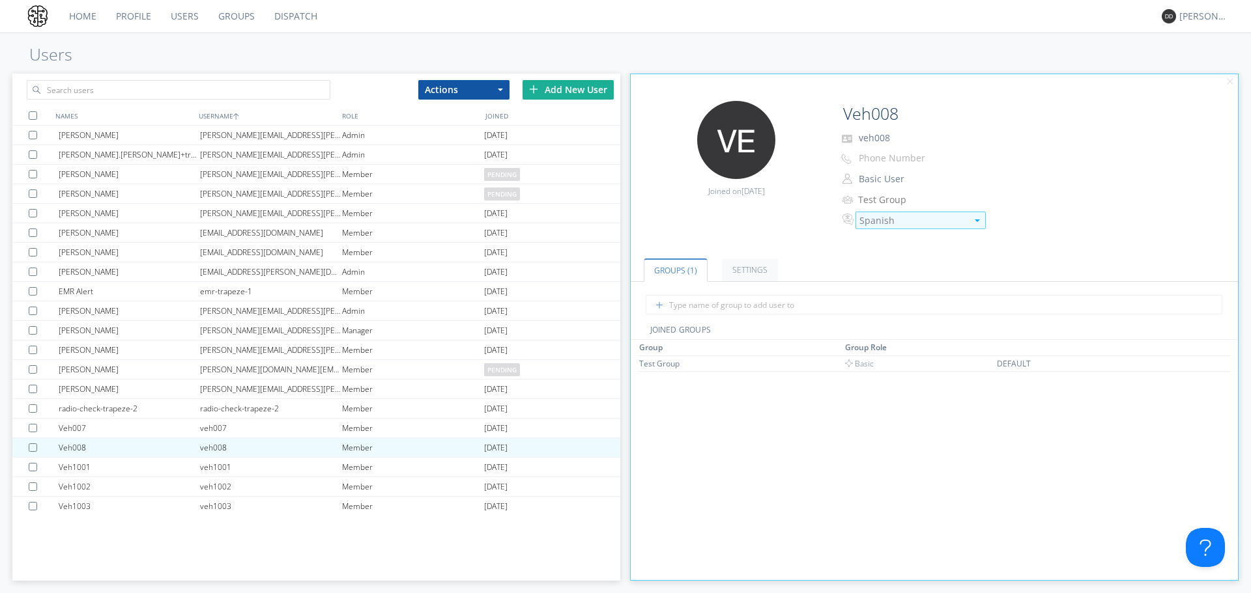
click at [871, 219] on div "Spanish" at bounding box center [912, 220] width 107 height 13
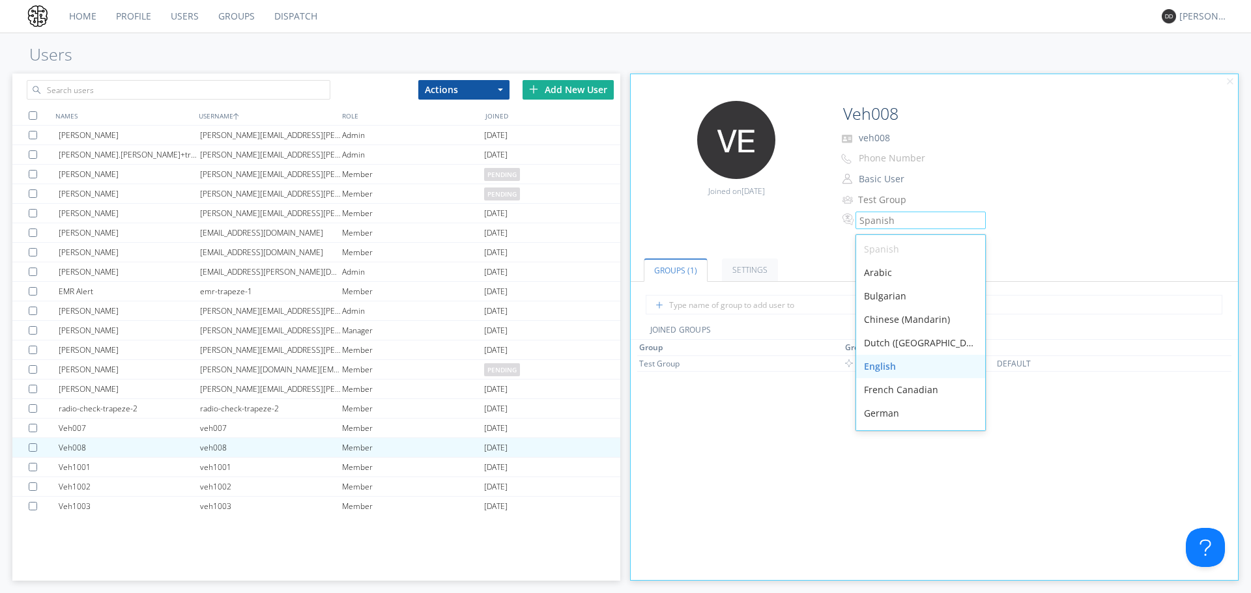
click at [911, 370] on div "English" at bounding box center [920, 366] width 129 height 23
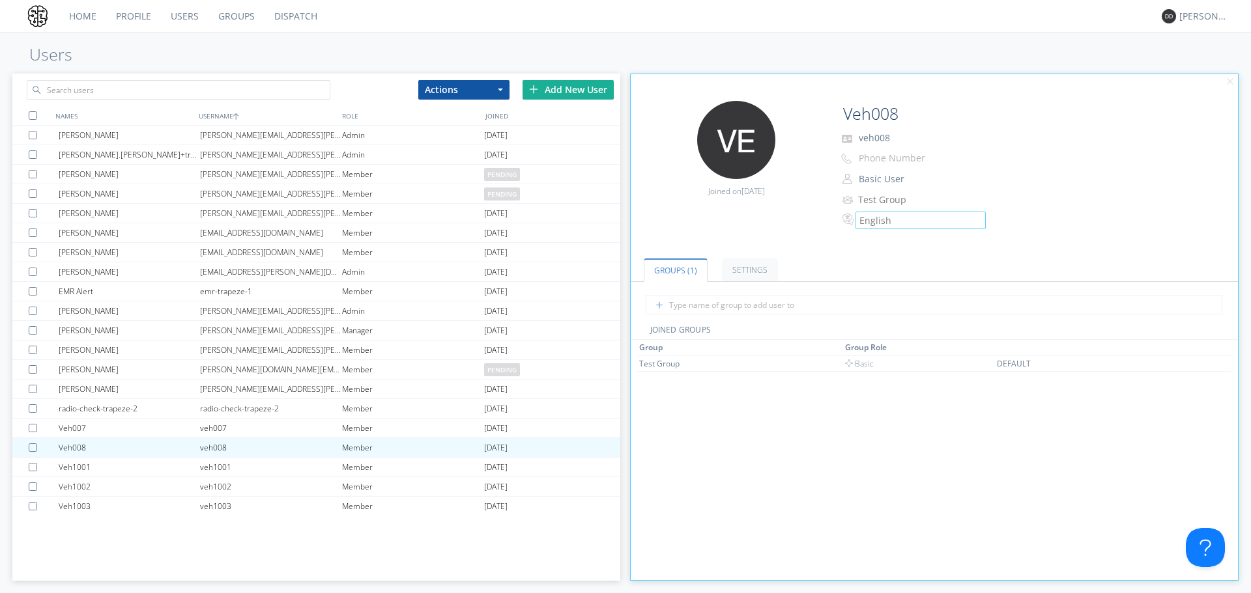
click at [293, 17] on link "Dispatch" at bounding box center [295, 16] width 63 height 33
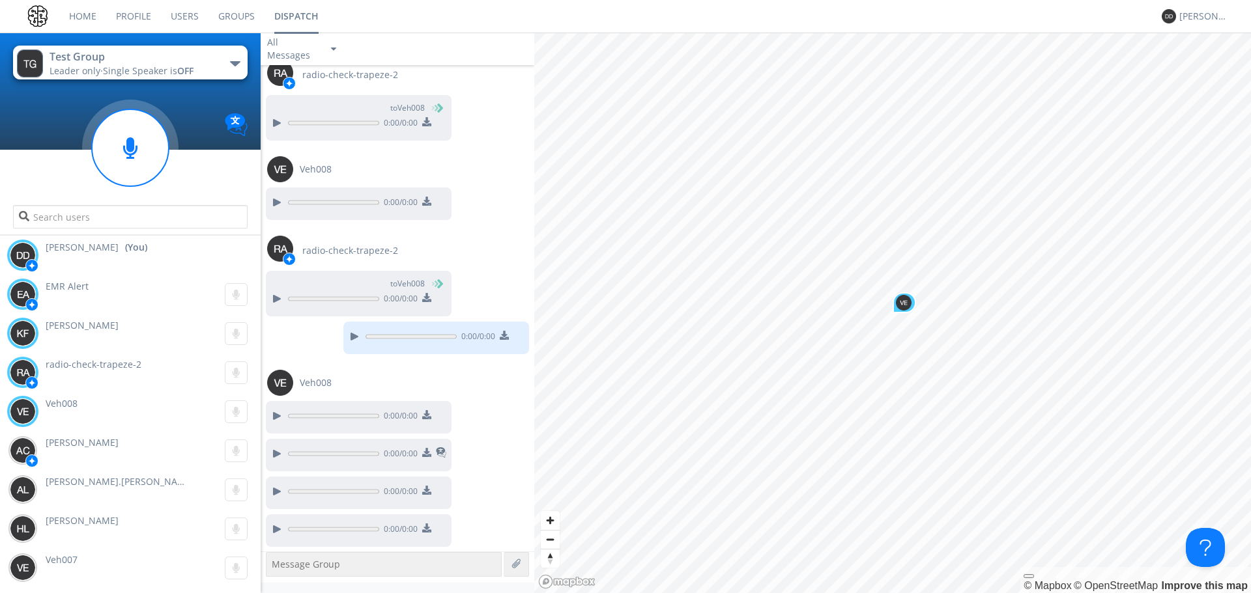
scroll to position [119, 0]
click at [128, 401] on div "Veh008 0:00" at bounding box center [134, 411] width 254 height 39
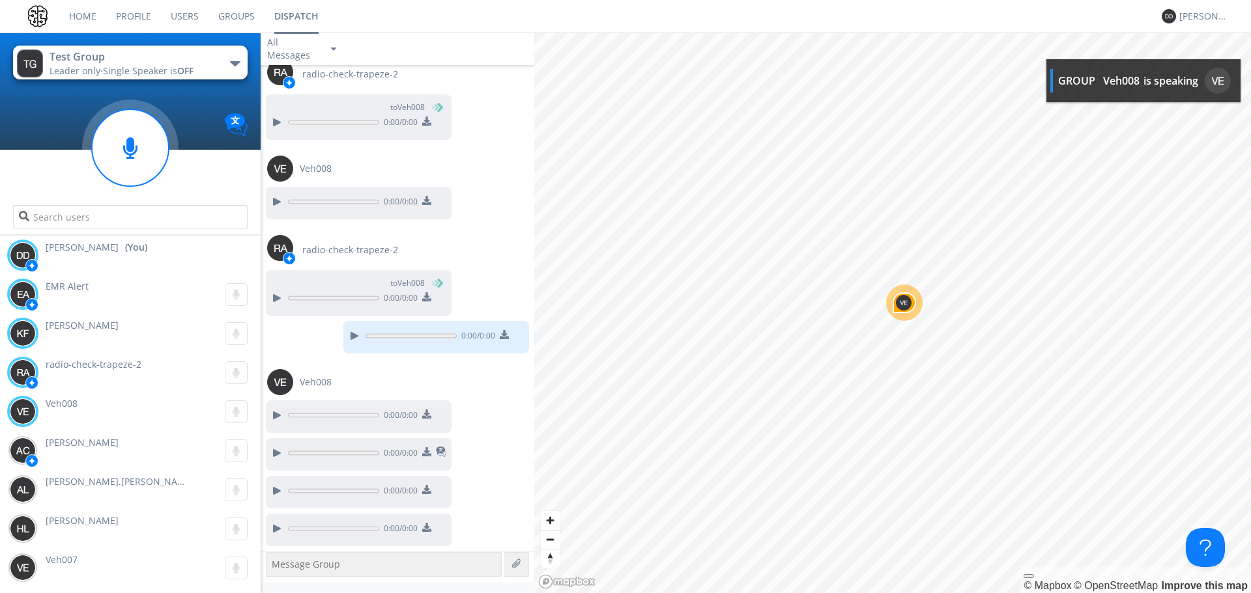
scroll to position [157, 0]
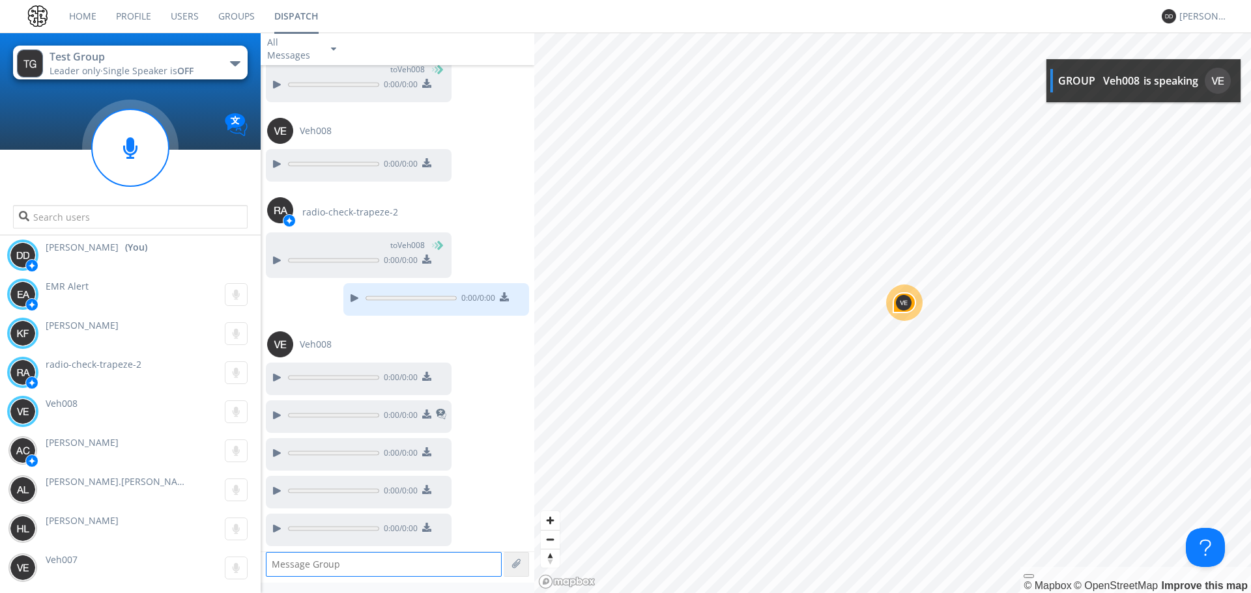
click at [359, 568] on textarea at bounding box center [384, 564] width 236 height 25
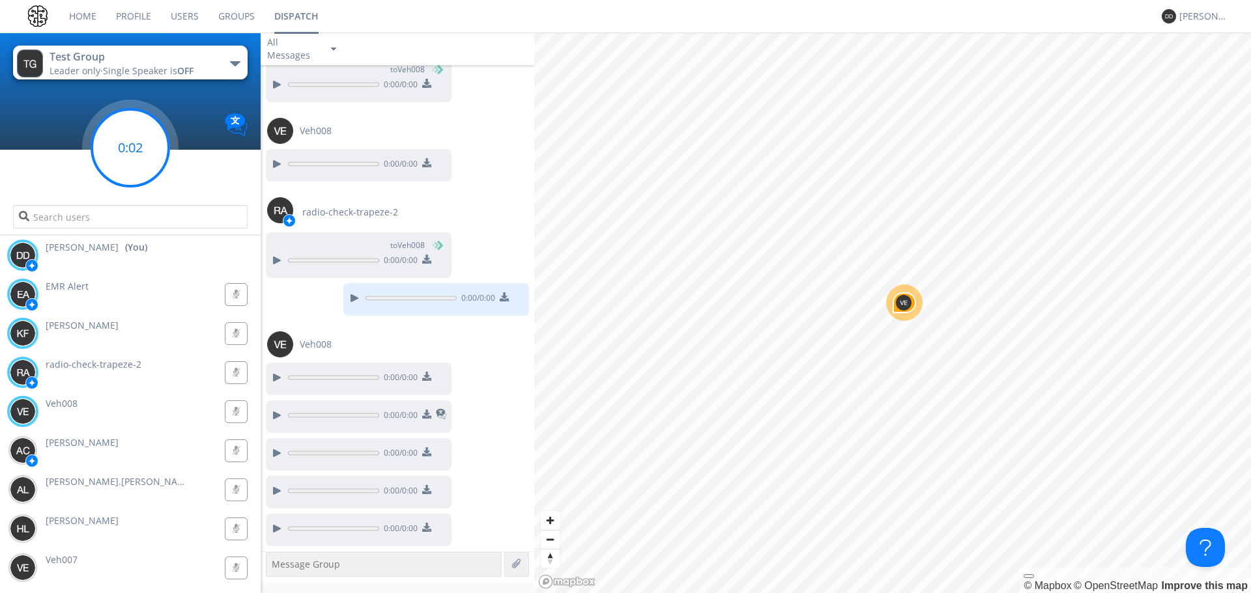
click at [147, 146] on circle at bounding box center [130, 147] width 77 height 77
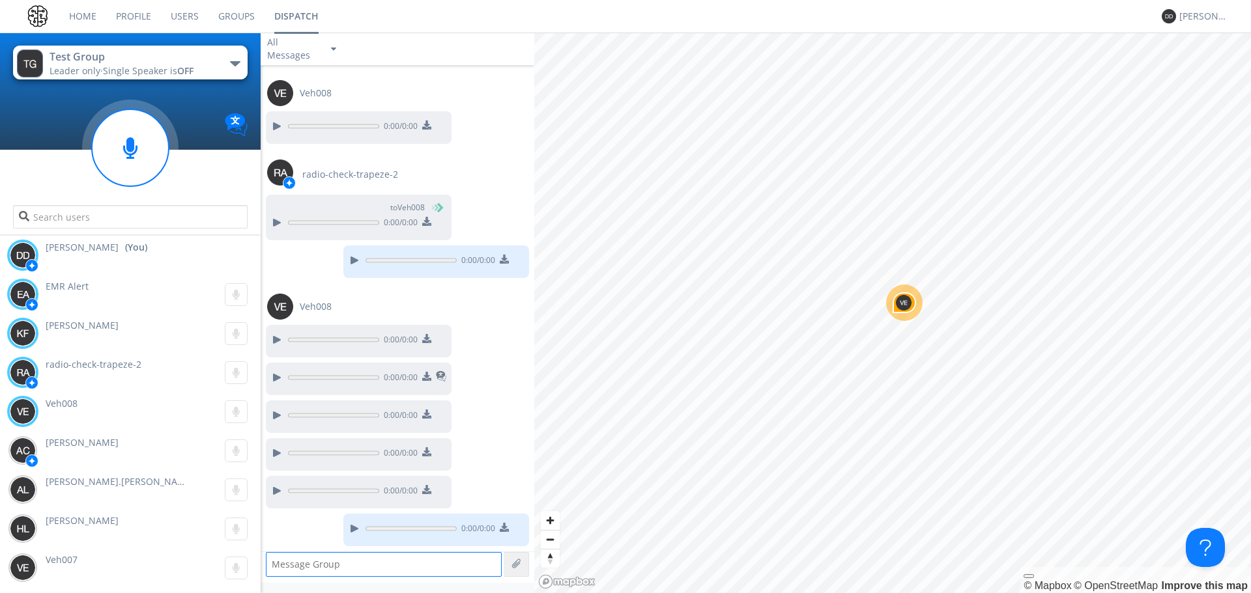
click at [360, 561] on textarea at bounding box center [384, 564] width 236 height 25
click at [528, 561] on div at bounding box center [515, 564] width 25 height 25
click at [517, 567] on label at bounding box center [517, 565] width 12 height 12
click at [0, 0] on input "file" at bounding box center [0, 0] width 0 height 0
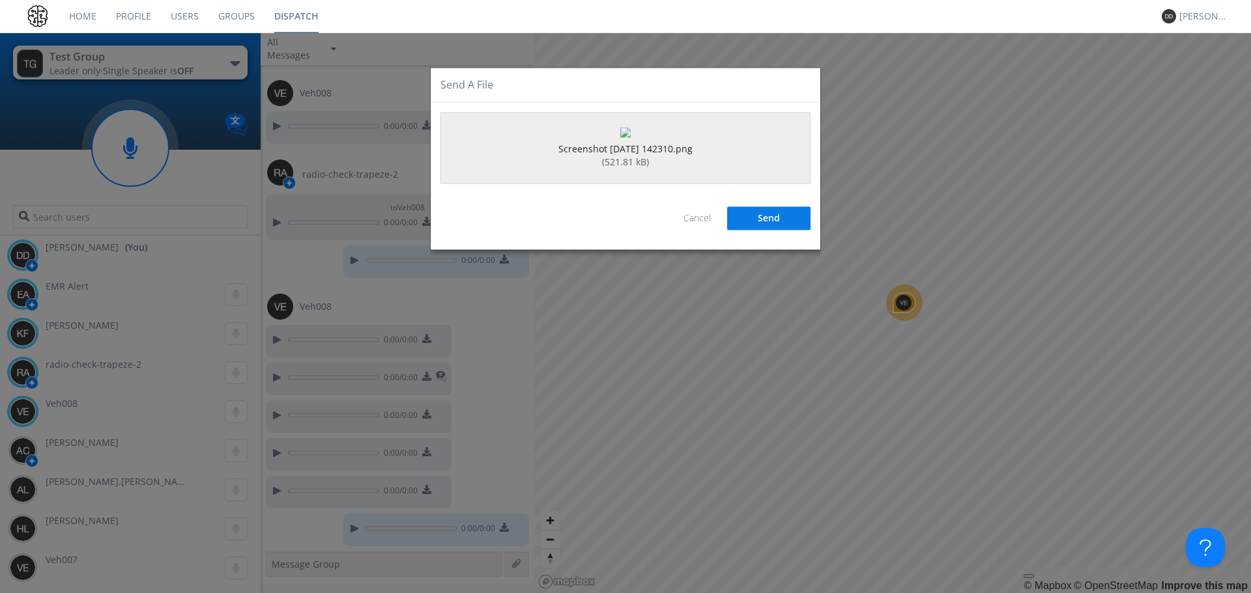
click at [796, 231] on button "Send" at bounding box center [768, 218] width 83 height 23
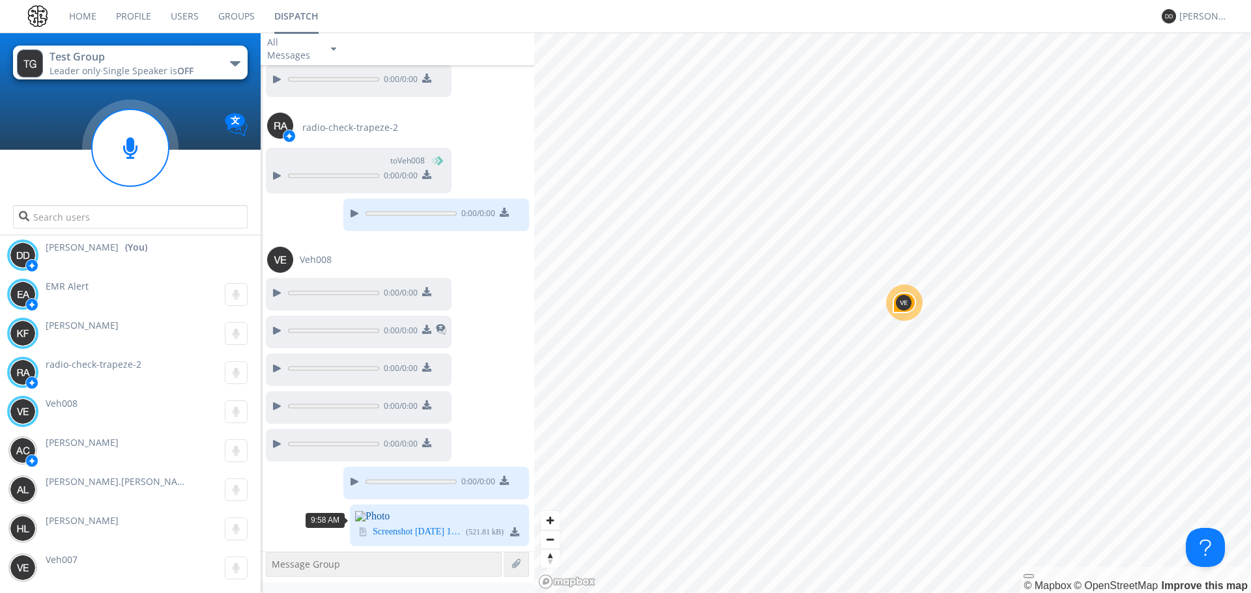
scroll to position [422, 0]
click at [195, 9] on link "Users" at bounding box center [185, 16] width 48 height 33
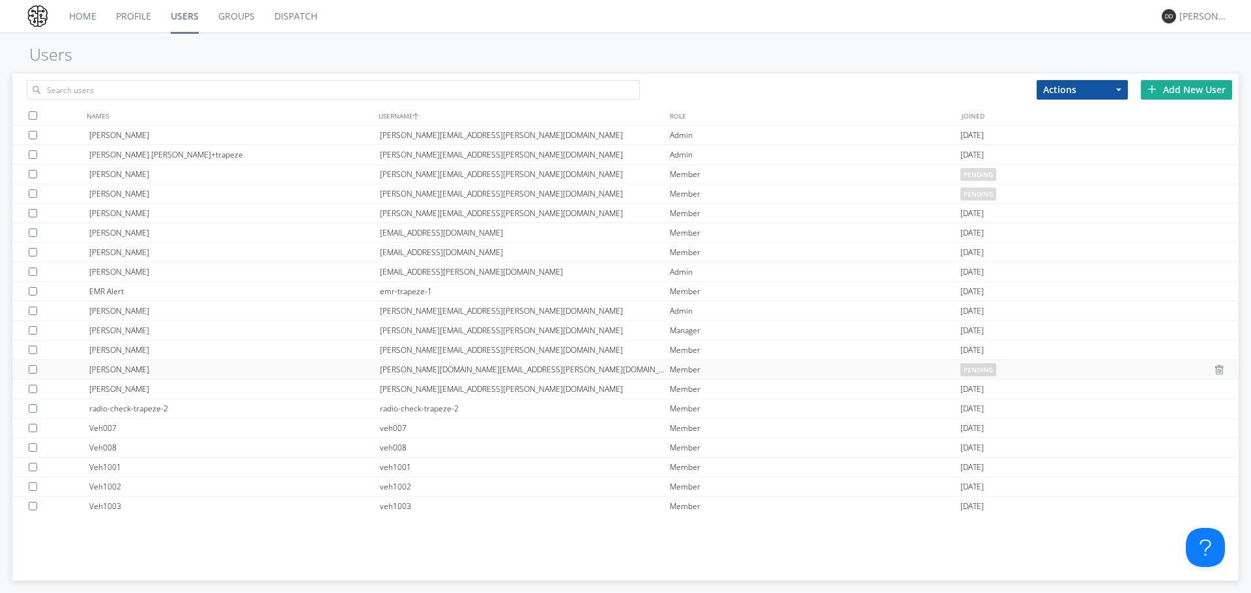
click at [285, 375] on div "[PERSON_NAME]" at bounding box center [234, 369] width 291 height 19
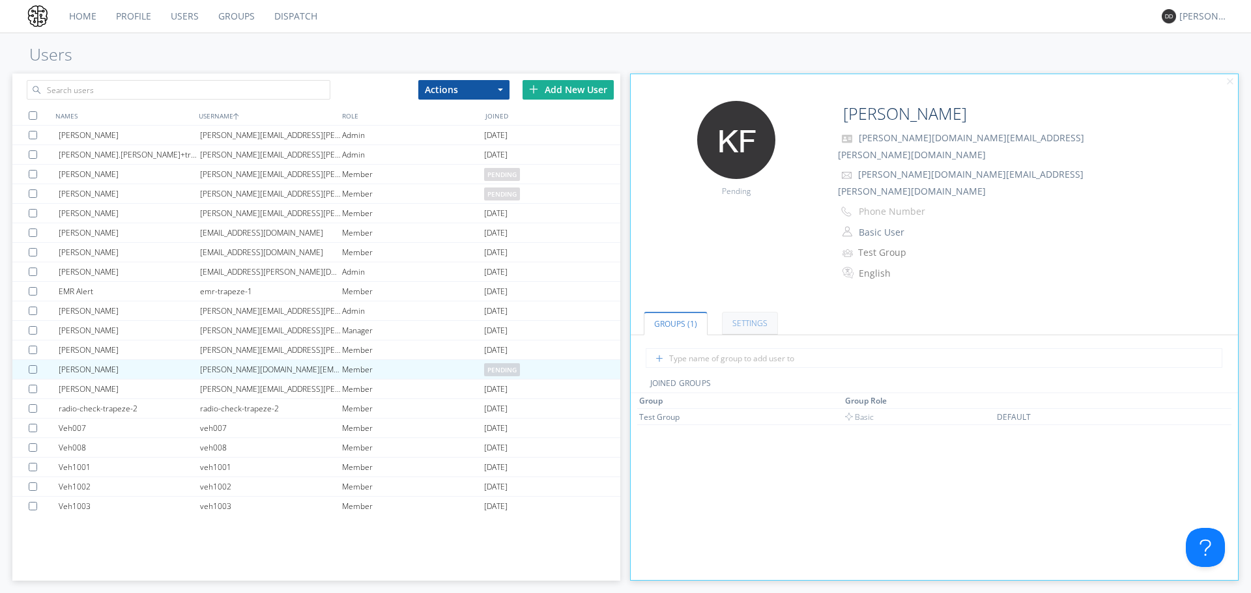
click at [744, 312] on link "Settings" at bounding box center [750, 323] width 56 height 23
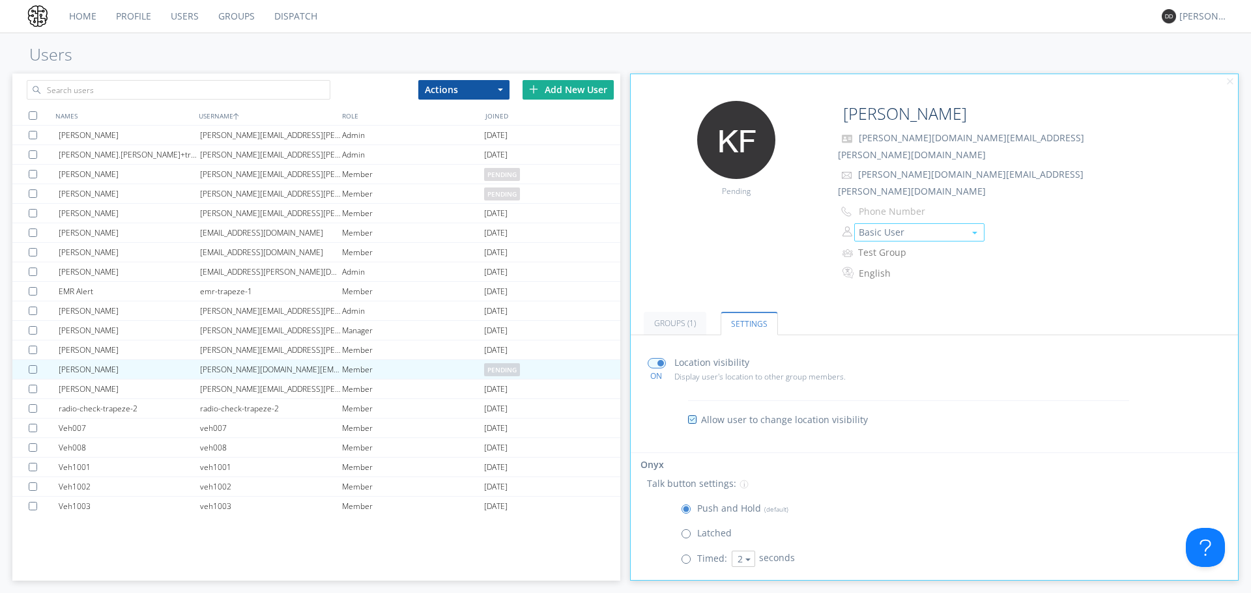
click at [901, 223] on button "Basic User" at bounding box center [919, 232] width 130 height 18
click at [890, 262] on link "Manager" at bounding box center [919, 272] width 129 height 20
click at [665, 312] on link "Groups (1)" at bounding box center [675, 323] width 63 height 23
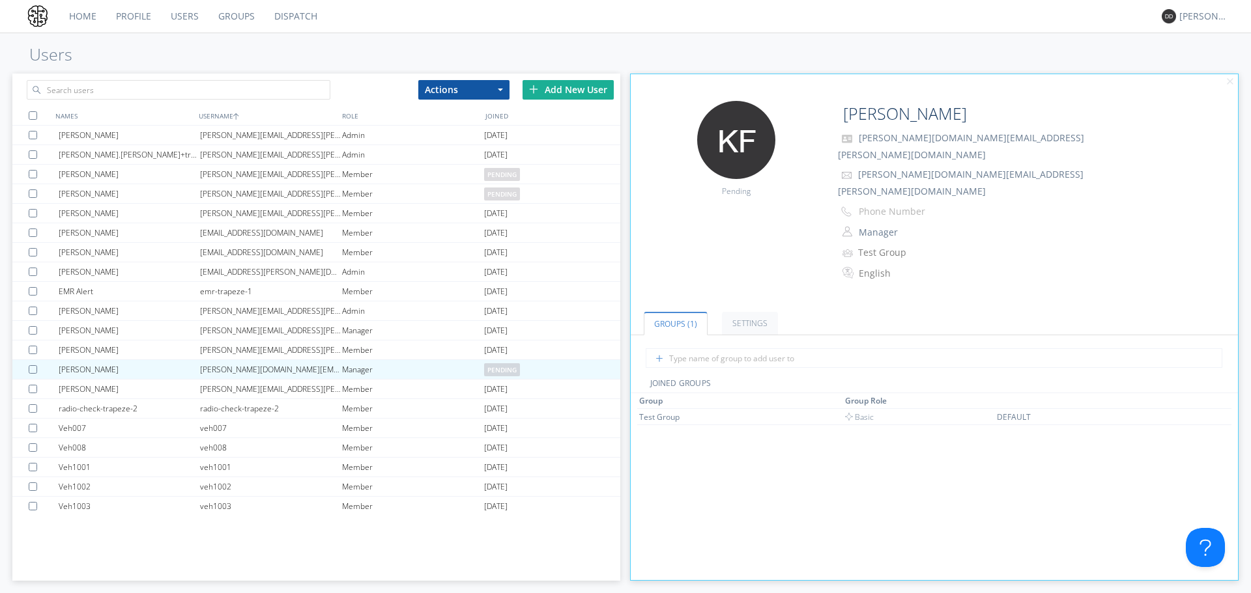
click at [288, 14] on link "Dispatch" at bounding box center [295, 16] width 63 height 33
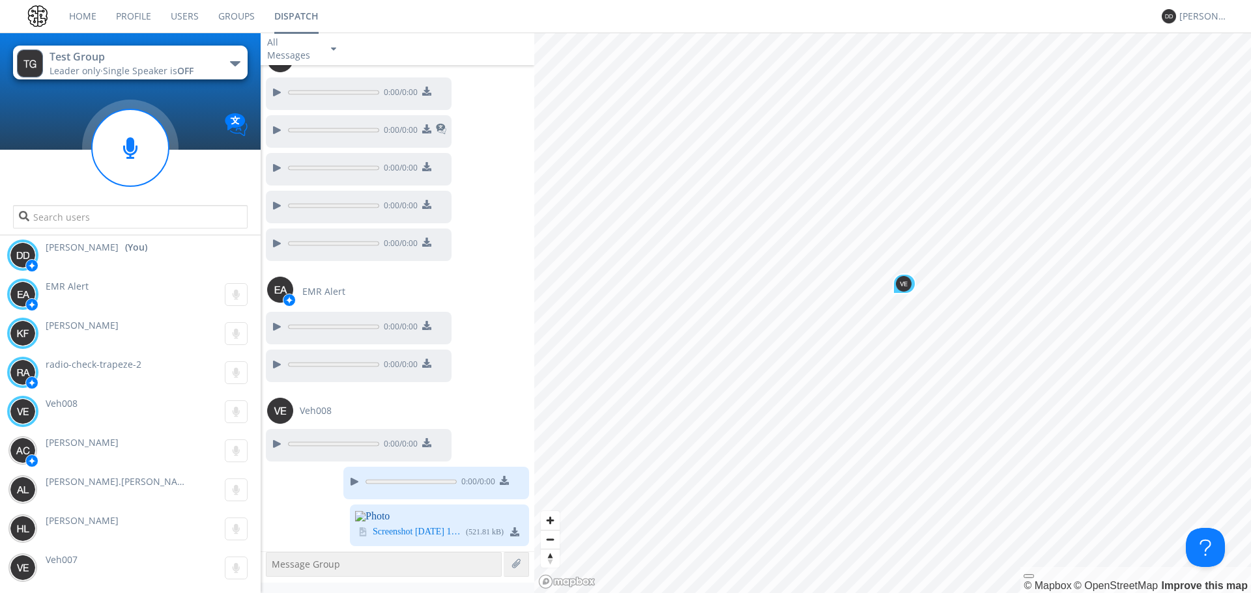
scroll to position [623, 0]
